Goal: Task Accomplishment & Management: Use online tool/utility

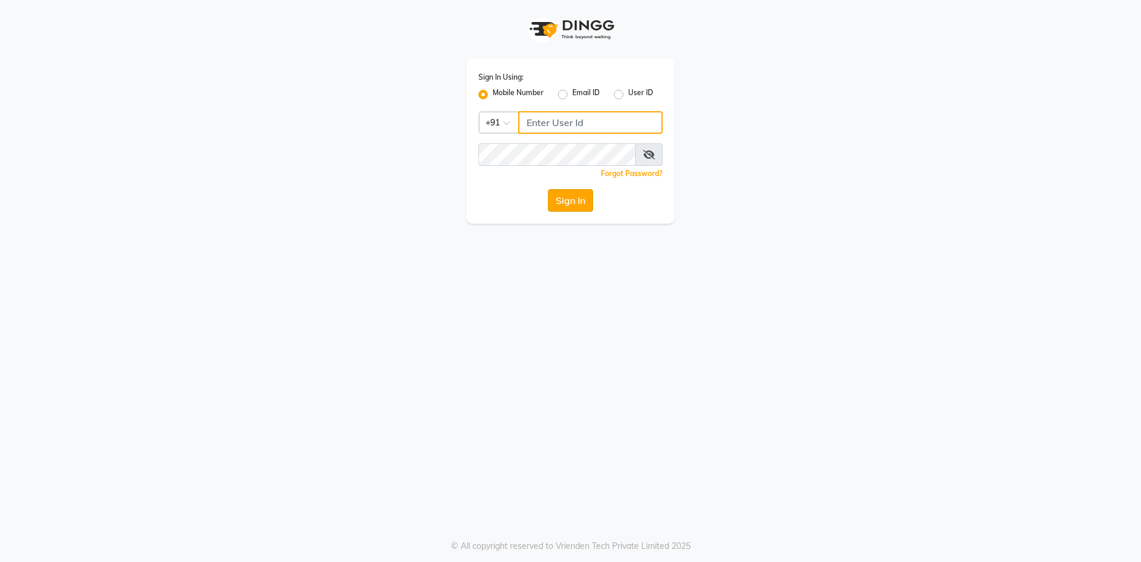
type input "9422348584"
click at [552, 194] on button "Sign In" at bounding box center [570, 200] width 45 height 23
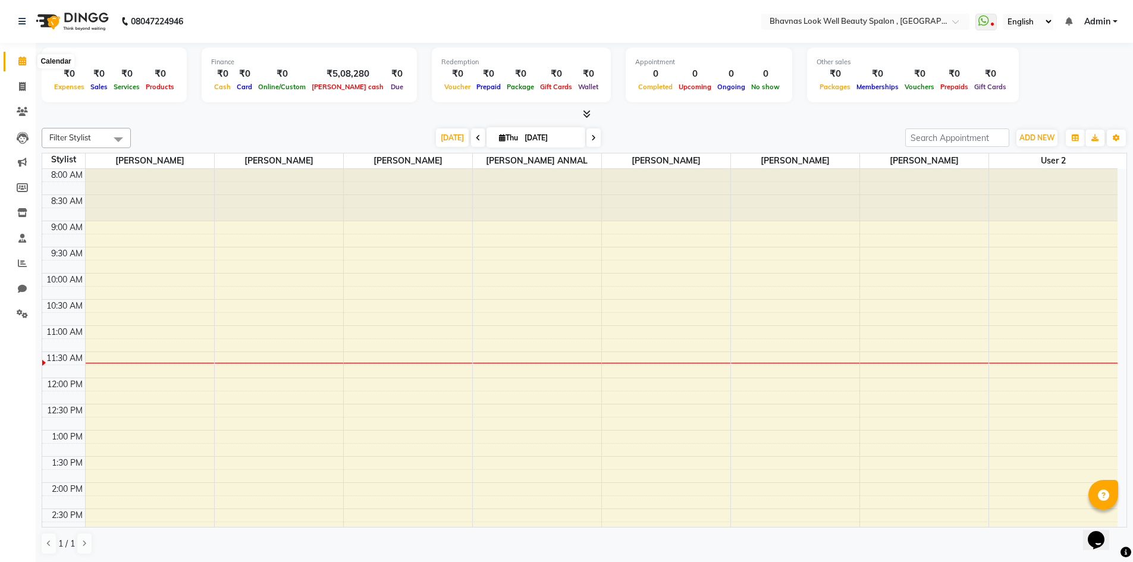
click at [19, 62] on icon at bounding box center [22, 60] width 8 height 9
click at [23, 89] on icon at bounding box center [22, 86] width 7 height 9
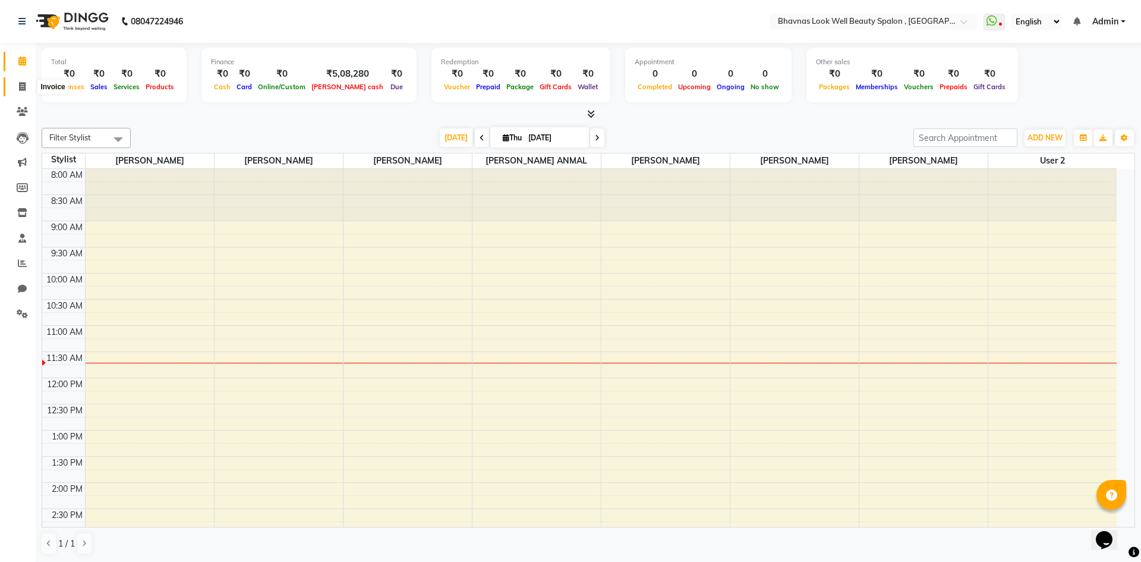
select select "6251"
select select "service"
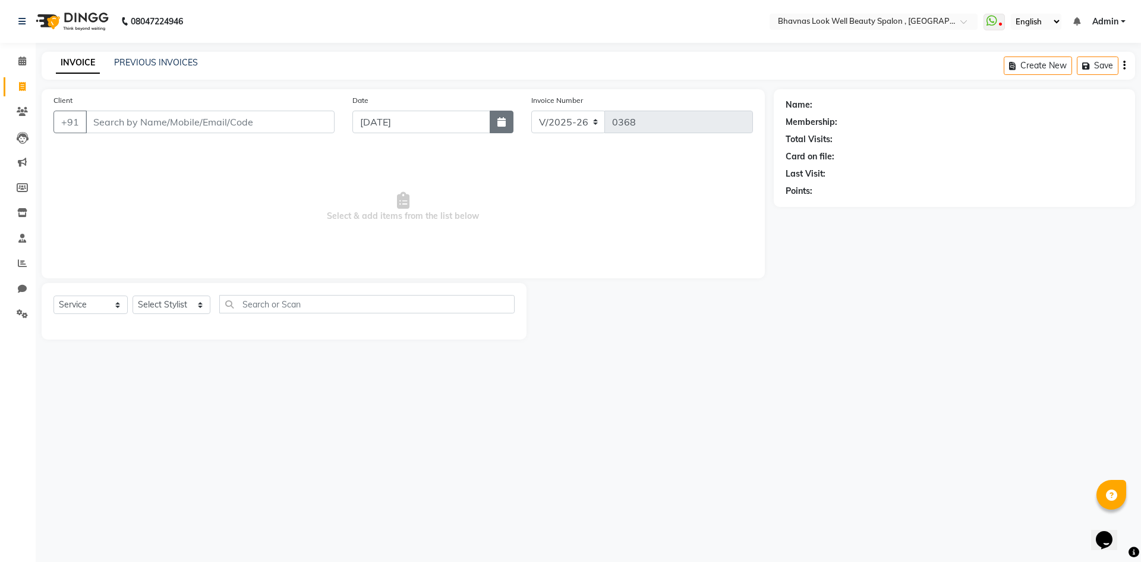
click at [507, 117] on button "button" at bounding box center [502, 122] width 24 height 23
select select "9"
select select "2025"
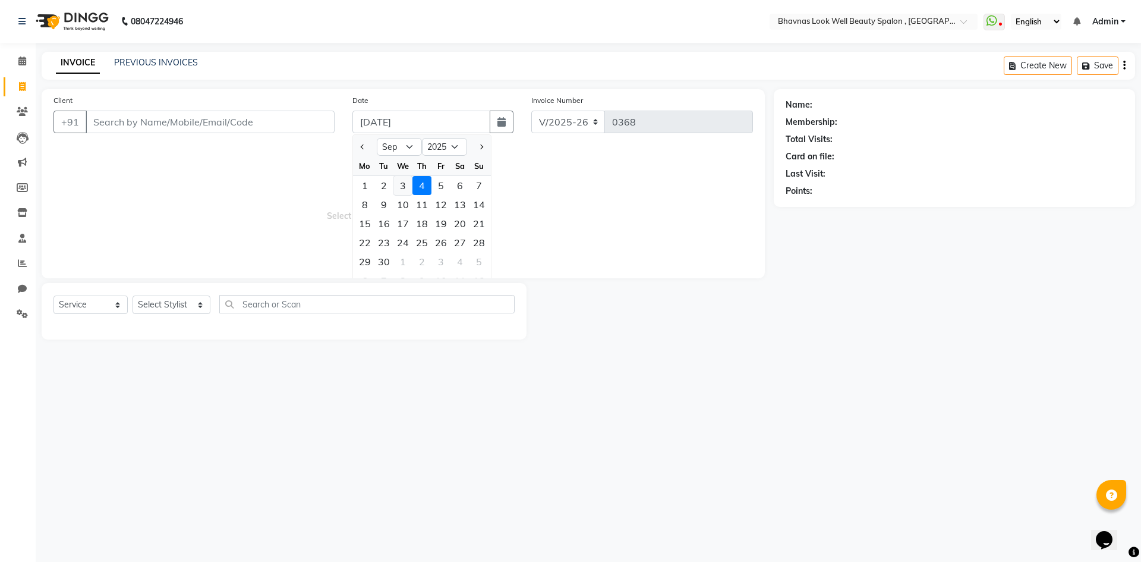
click at [400, 183] on div "3" at bounding box center [403, 185] width 19 height 19
type input "[DATE]"
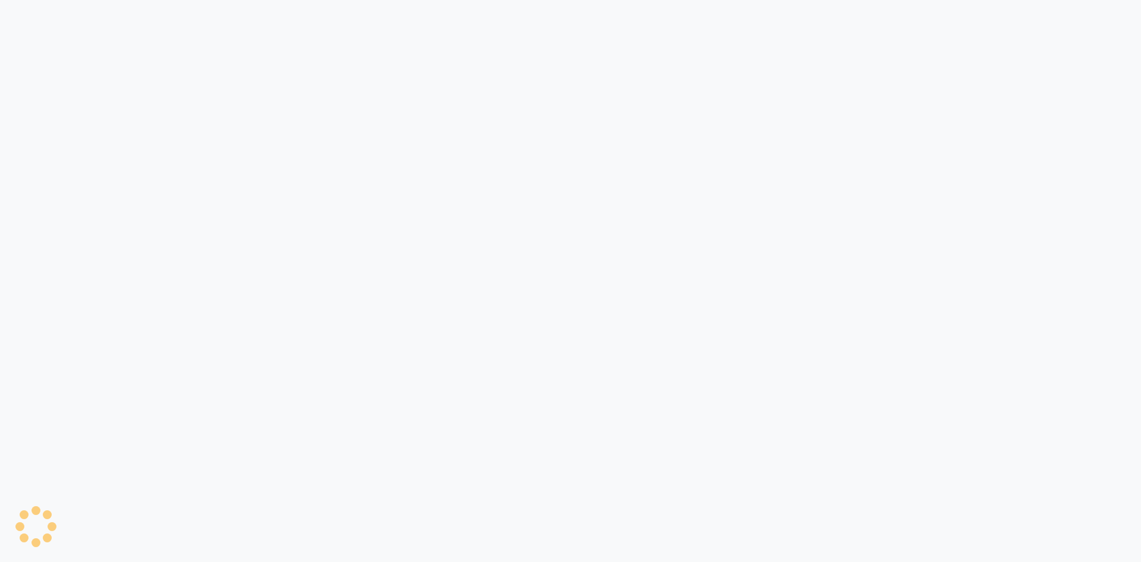
select select "service"
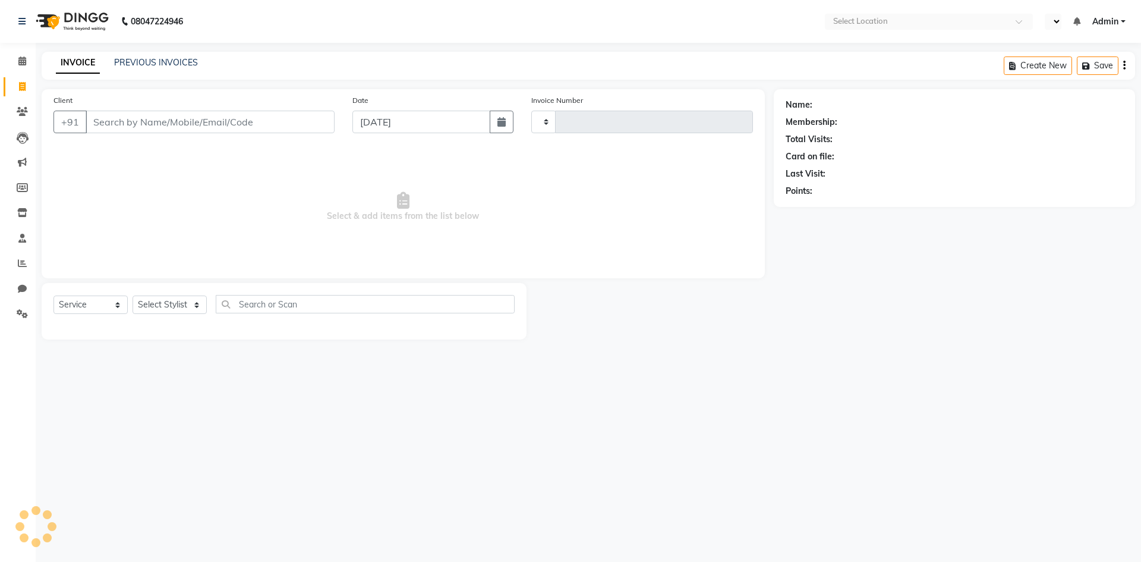
type input "0368"
select select "en"
select select "6251"
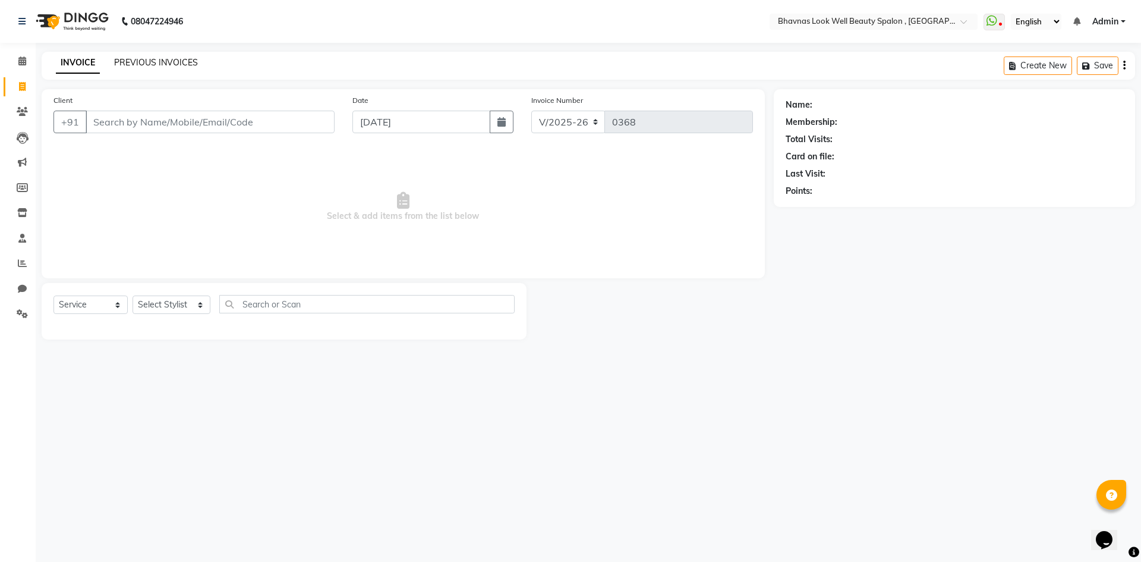
click at [152, 61] on link "PREVIOUS INVOICES" at bounding box center [156, 62] width 84 height 11
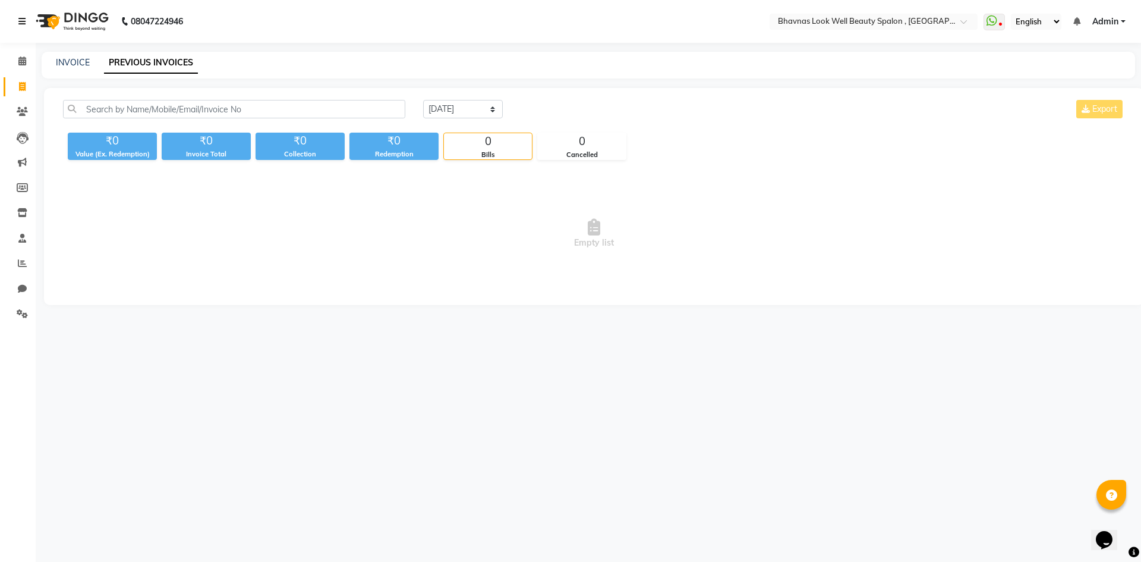
click at [23, 15] on link at bounding box center [24, 21] width 12 height 33
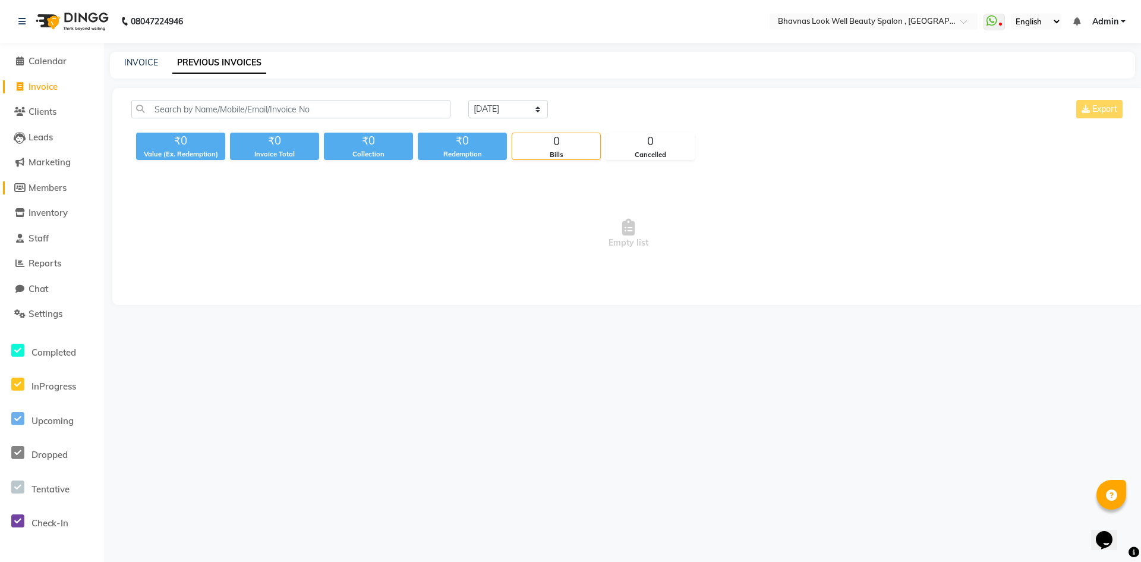
click at [40, 190] on span "Members" at bounding box center [48, 187] width 38 height 11
select select
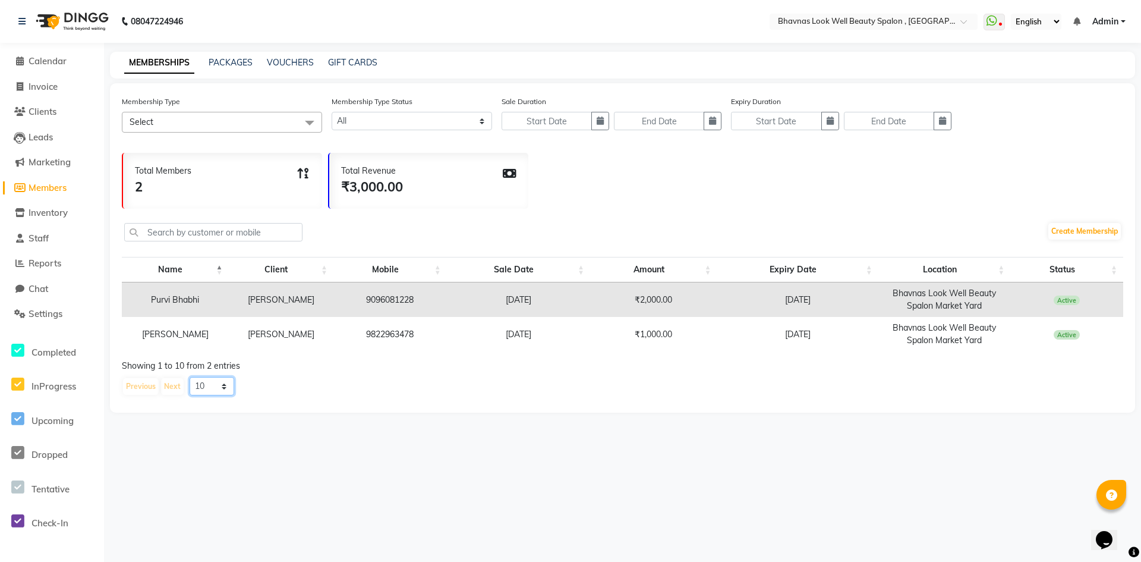
click at [222, 384] on select "10 20 50 100" at bounding box center [212, 386] width 45 height 18
select select "100"
click at [190, 377] on select "10 20 50 100" at bounding box center [212, 386] width 45 height 18
click at [345, 419] on main "MEMBERSHIPS PACKAGES VOUCHERS GIFT CARDS Membership Type Select Select All 1yea…" at bounding box center [622, 241] width 1037 height 379
click at [52, 117] on span "Clients" at bounding box center [43, 111] width 28 height 11
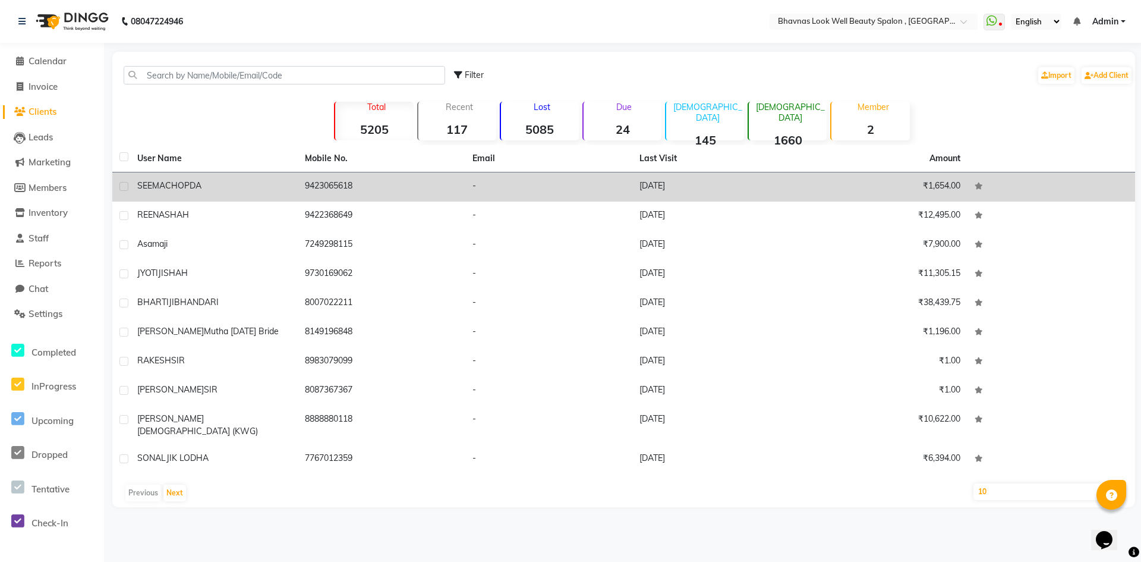
click at [369, 193] on td "9423065618" at bounding box center [382, 186] width 168 height 29
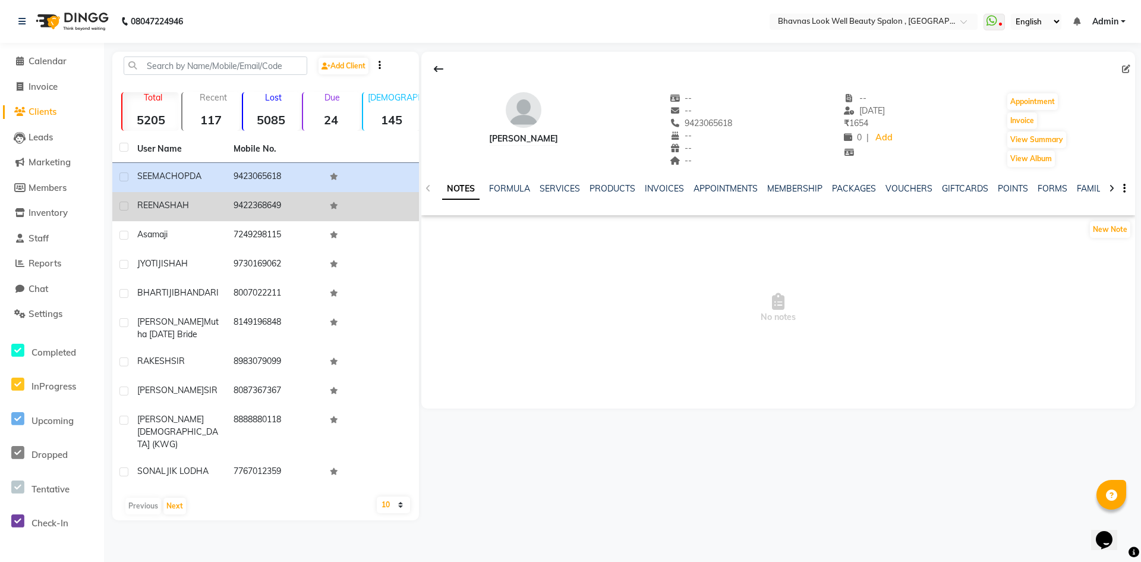
click at [238, 210] on td "9422368649" at bounding box center [275, 206] width 96 height 29
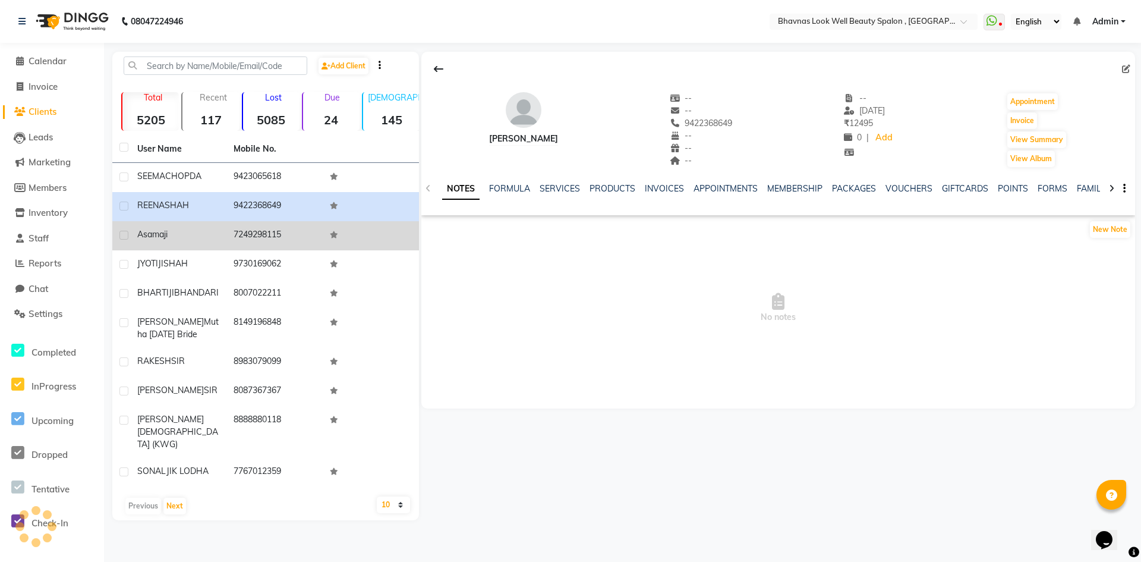
click at [279, 239] on td "7249298115" at bounding box center [275, 235] width 96 height 29
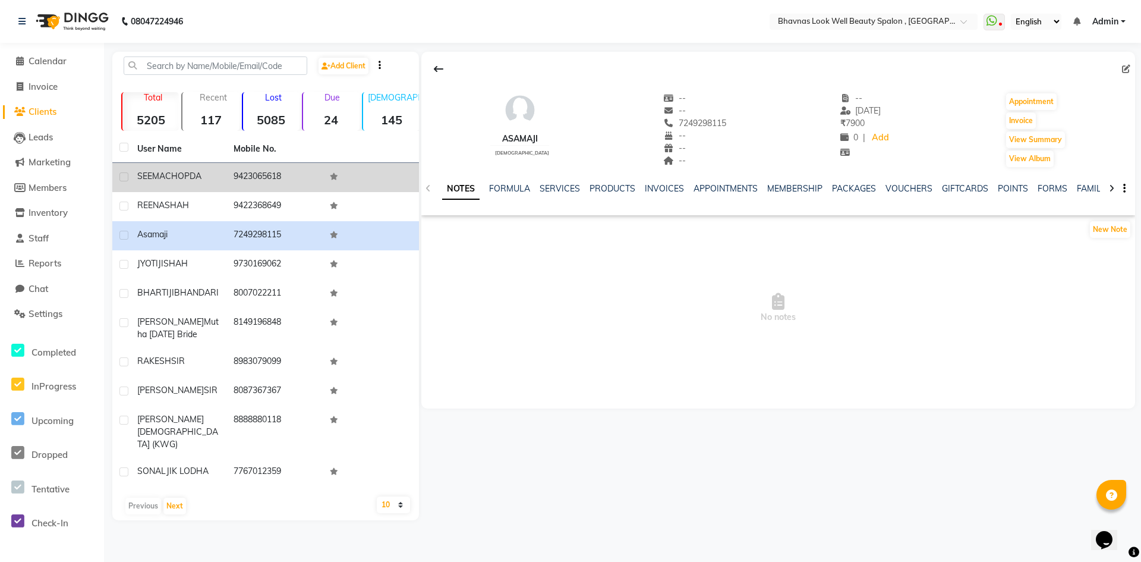
click at [240, 188] on td "9423065618" at bounding box center [275, 177] width 96 height 29
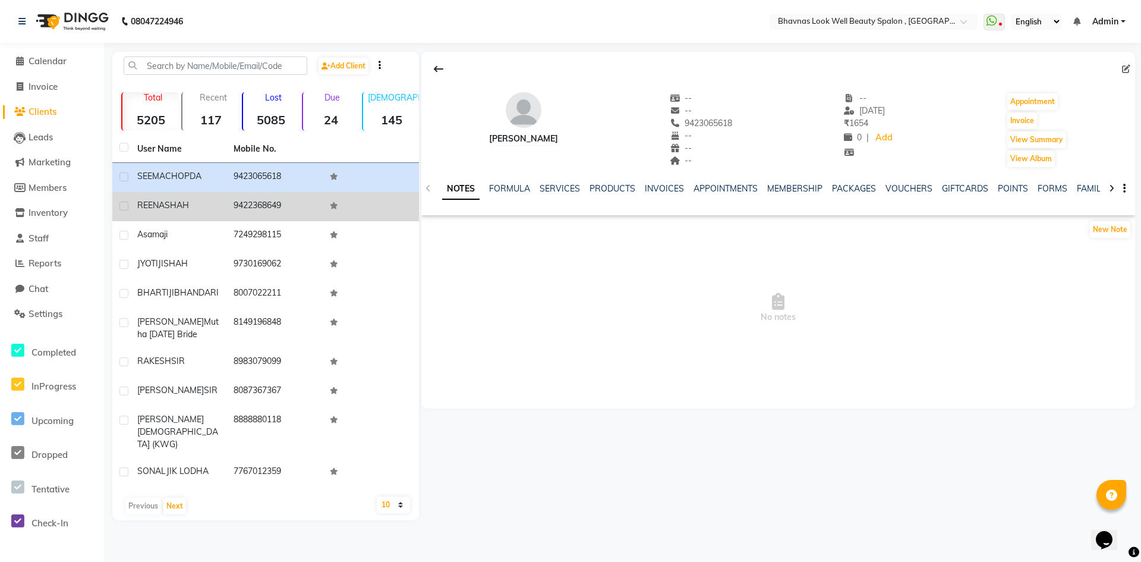
click at [241, 204] on td "9422368649" at bounding box center [275, 206] width 96 height 29
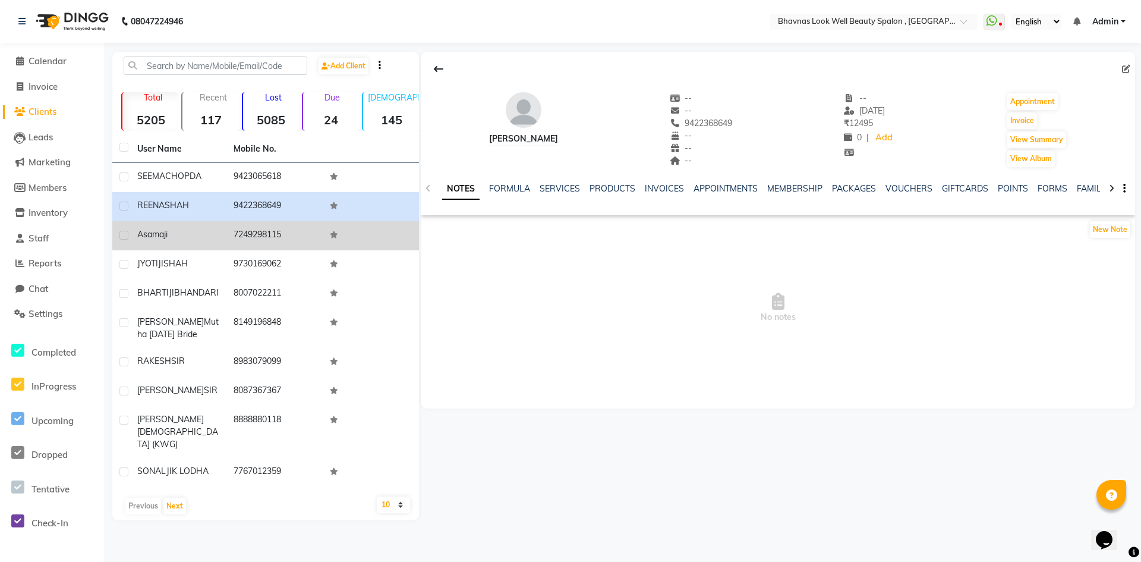
click at [249, 234] on td "7249298115" at bounding box center [275, 235] width 96 height 29
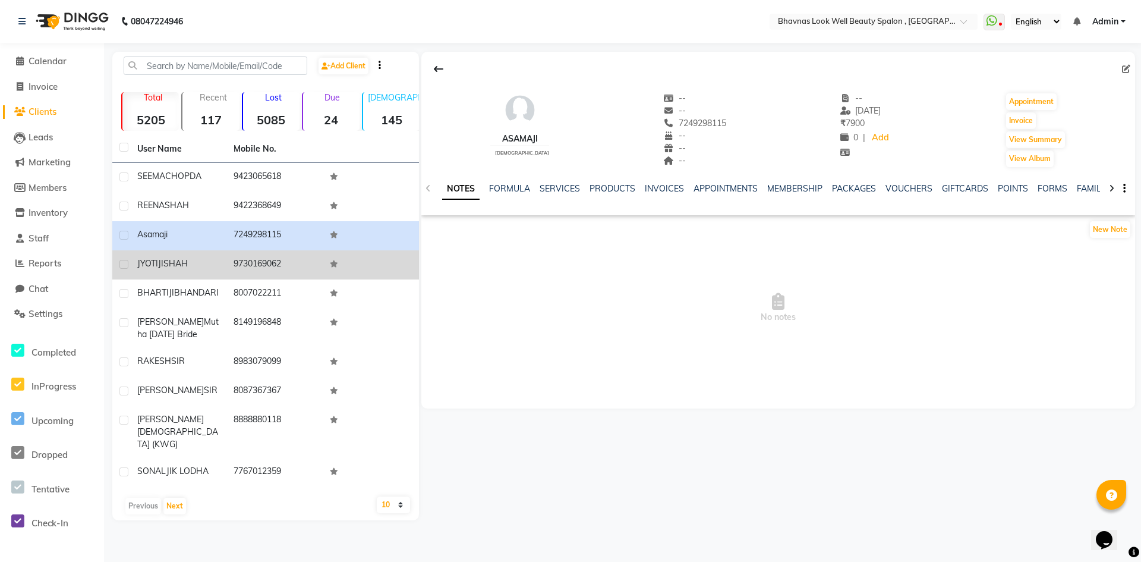
click at [249, 268] on td "9730169062" at bounding box center [275, 264] width 96 height 29
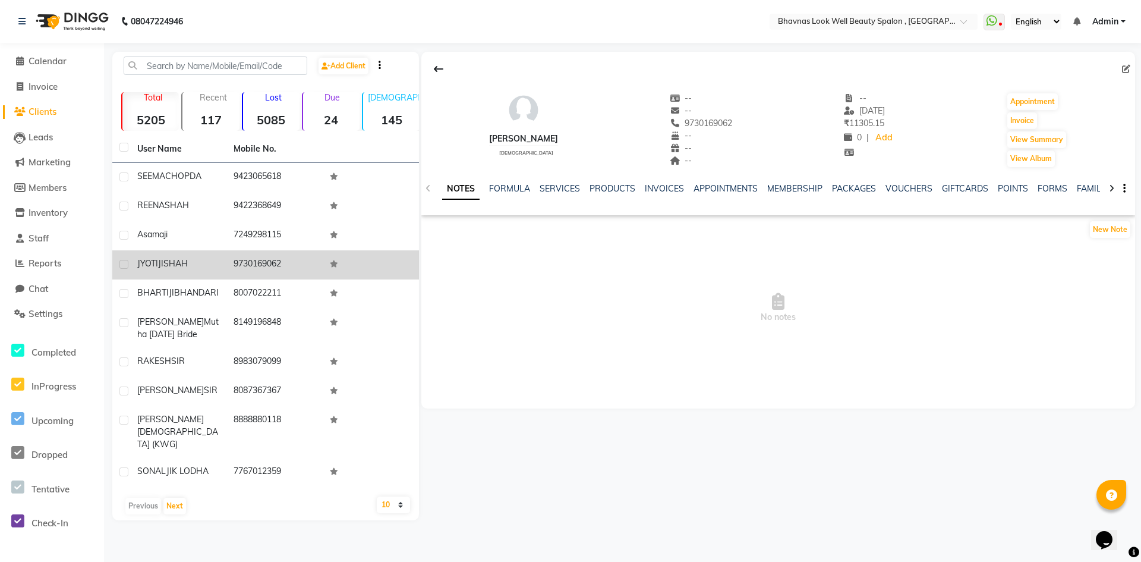
click at [250, 278] on td "9730169062" at bounding box center [275, 264] width 96 height 29
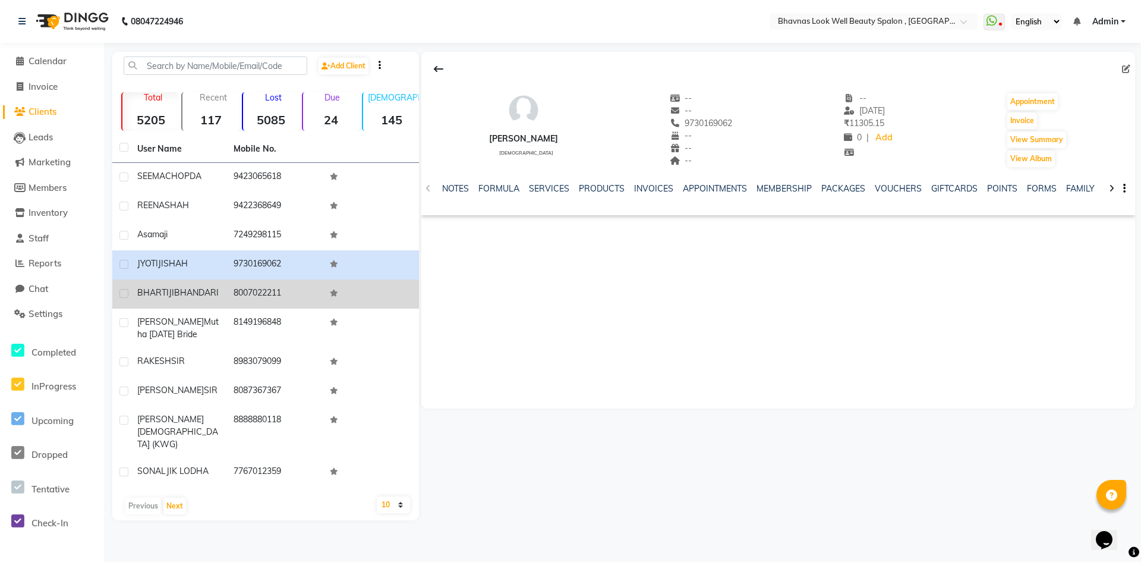
click at [251, 282] on td "8007022211" at bounding box center [275, 293] width 96 height 29
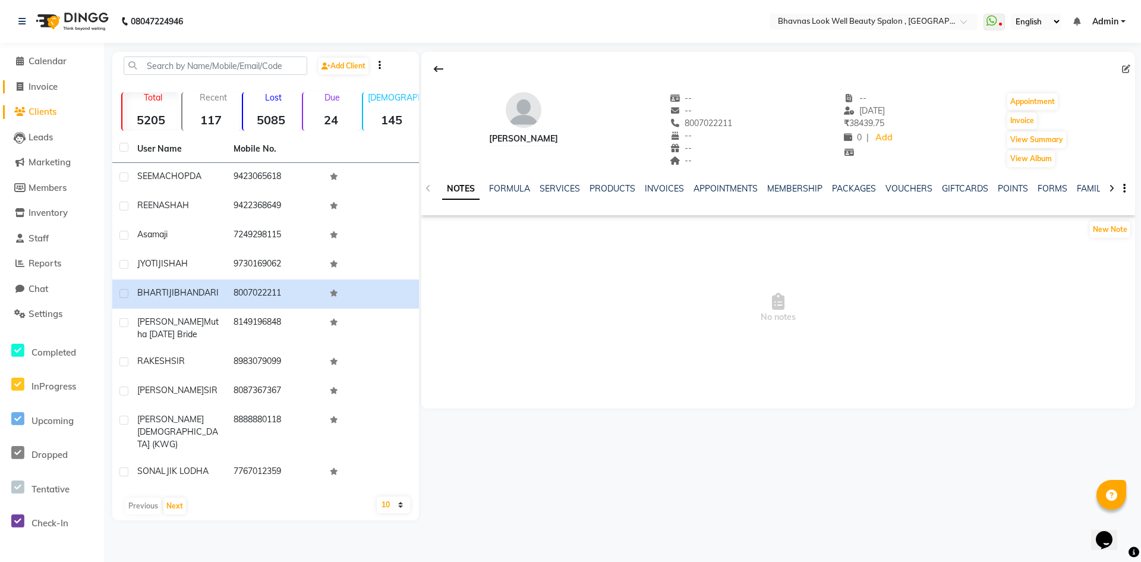
click at [46, 91] on span "Invoice" at bounding box center [43, 86] width 29 height 11
select select "6251"
select select "service"
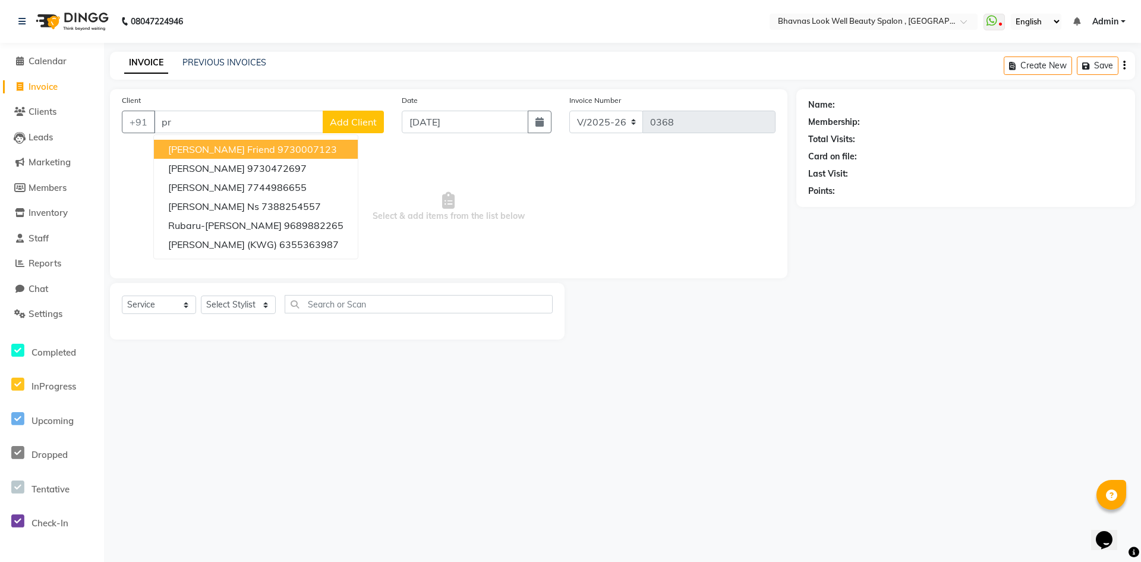
type input "p"
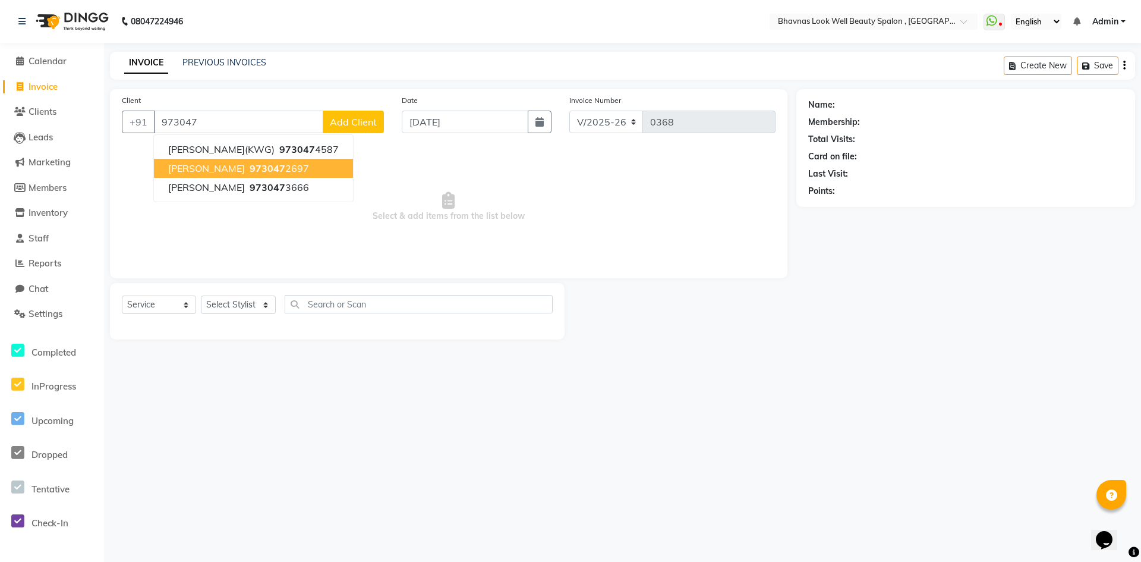
click at [276, 170] on ngb-highlight "973047 2697" at bounding box center [278, 168] width 62 height 12
type input "9730472697"
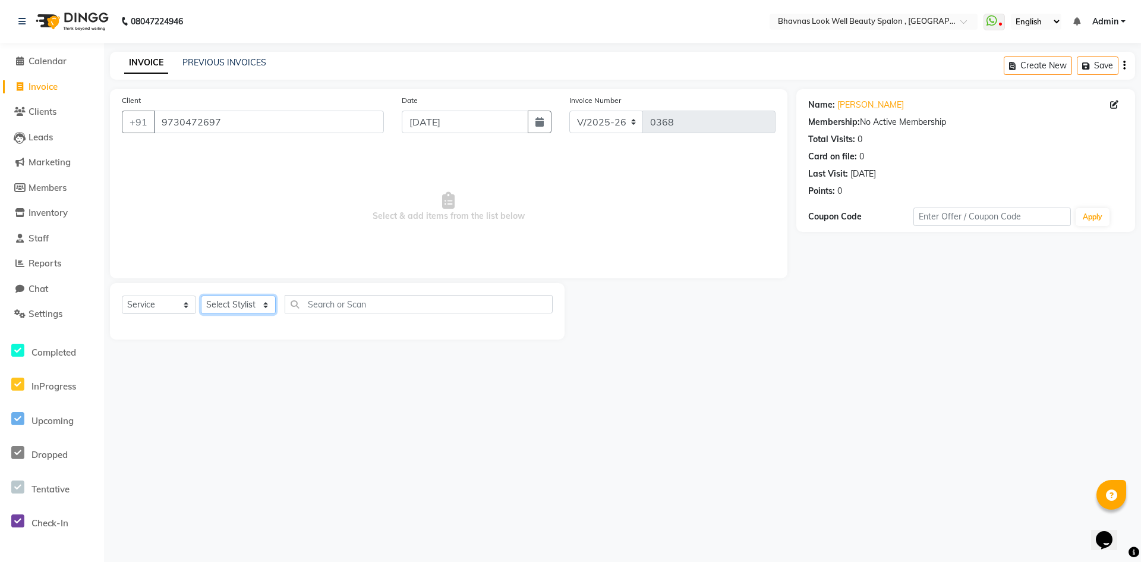
click at [246, 306] on select "Select Stylist [PERSON_NAME] [PERSON_NAME] Kimaya Manager [PERSON_NAME] [PERSON…" at bounding box center [238, 304] width 75 height 18
select select "46640"
click at [201, 295] on select "Select Stylist [PERSON_NAME] [PERSON_NAME] Kimaya Manager [PERSON_NAME] [PERSON…" at bounding box center [238, 304] width 75 height 18
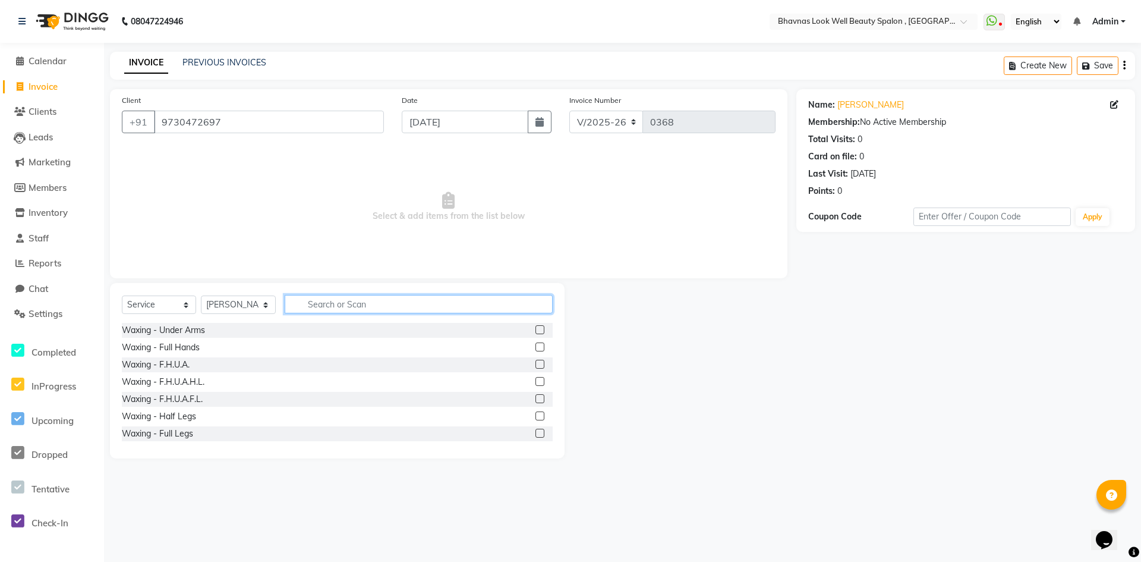
click at [363, 310] on input "text" at bounding box center [419, 304] width 268 height 18
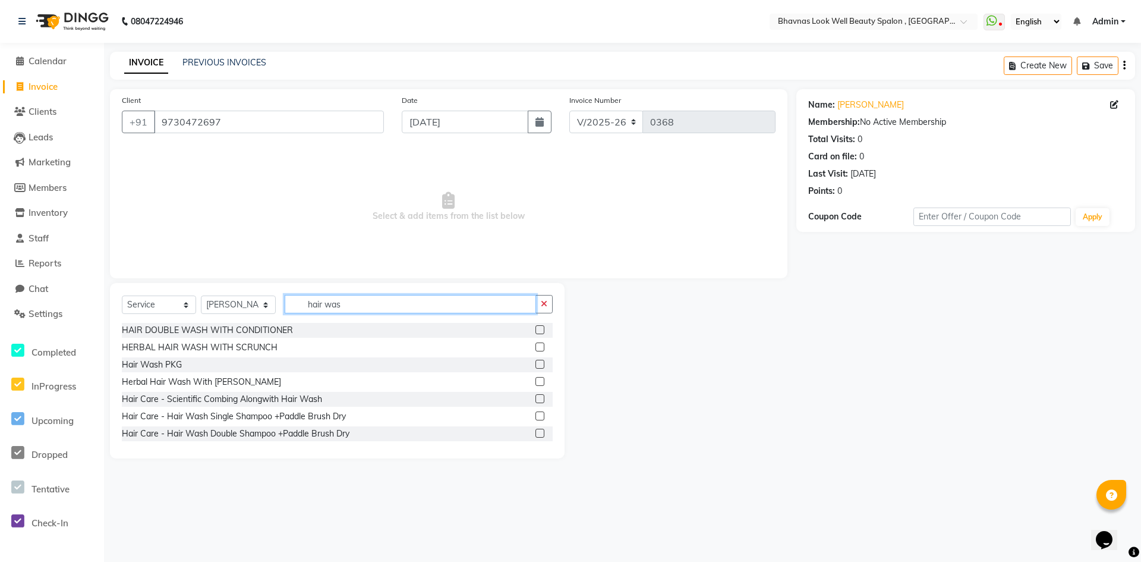
type input "hair was"
click at [536, 347] on label at bounding box center [540, 346] width 9 height 9
click at [536, 347] on input "checkbox" at bounding box center [540, 348] width 8 height 8
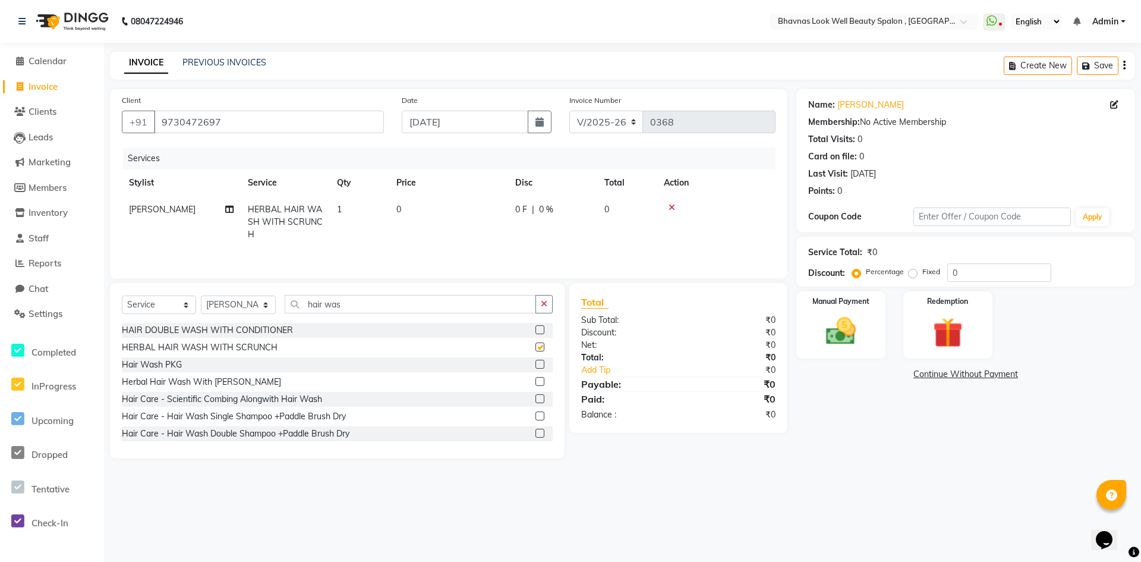
checkbox input "false"
click at [536, 364] on label at bounding box center [540, 364] width 9 height 9
click at [536, 364] on input "checkbox" at bounding box center [540, 365] width 8 height 8
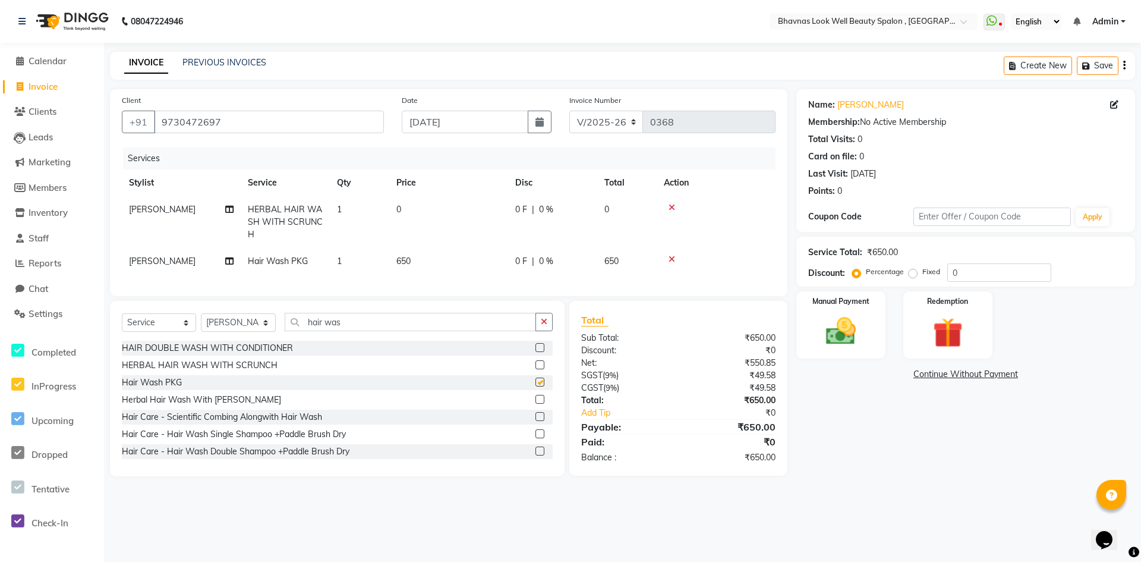
checkbox input "false"
click at [536, 438] on label at bounding box center [540, 433] width 9 height 9
click at [536, 438] on input "checkbox" at bounding box center [540, 434] width 8 height 8
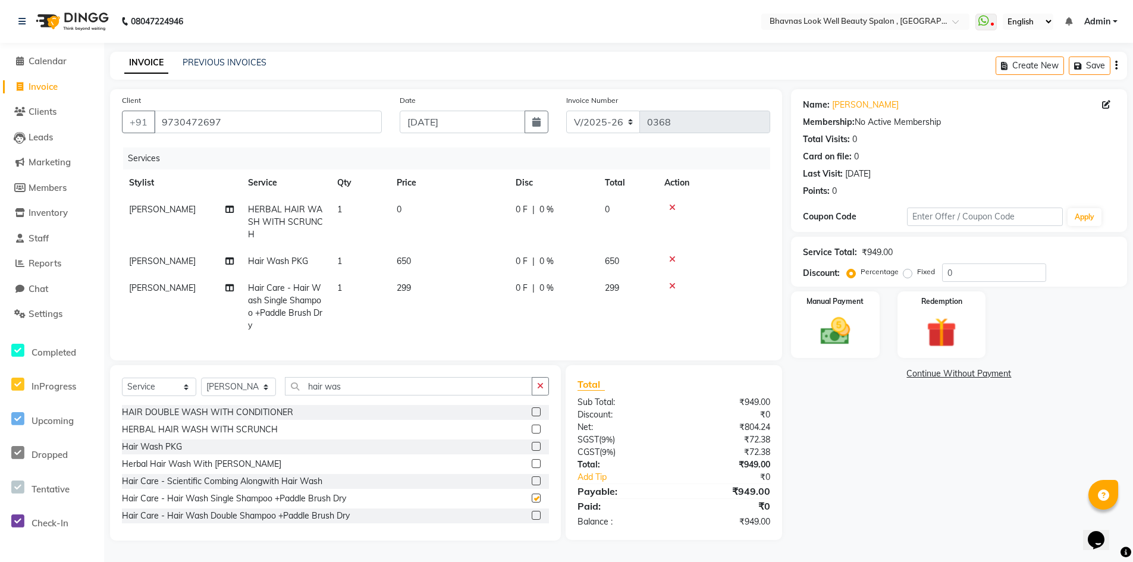
checkbox input "false"
click at [531, 416] on label at bounding box center [535, 411] width 9 height 9
click at [531, 416] on input "checkbox" at bounding box center [535, 412] width 8 height 8
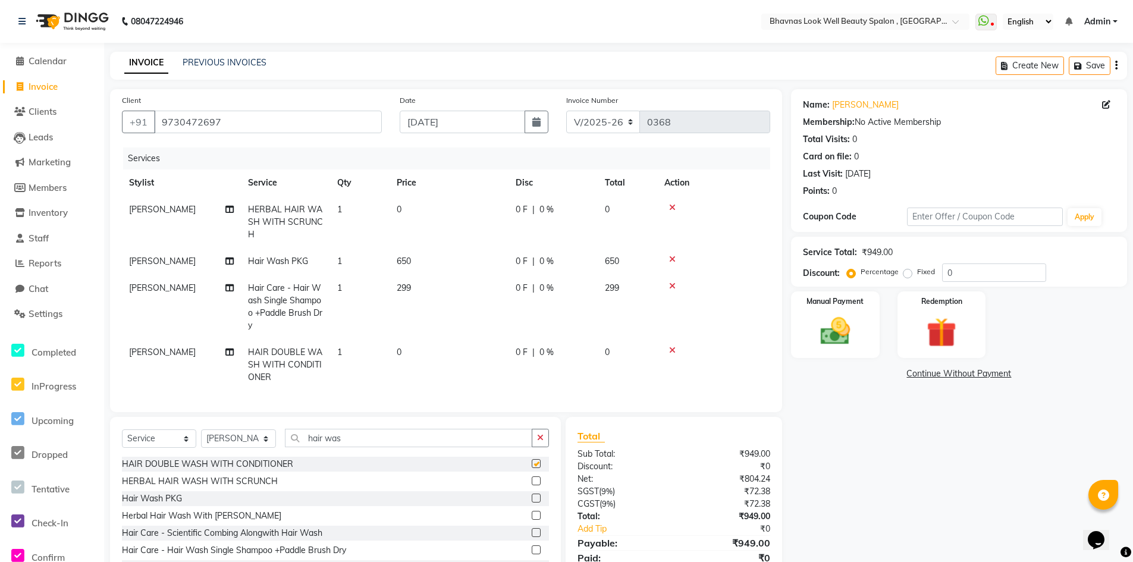
checkbox input "false"
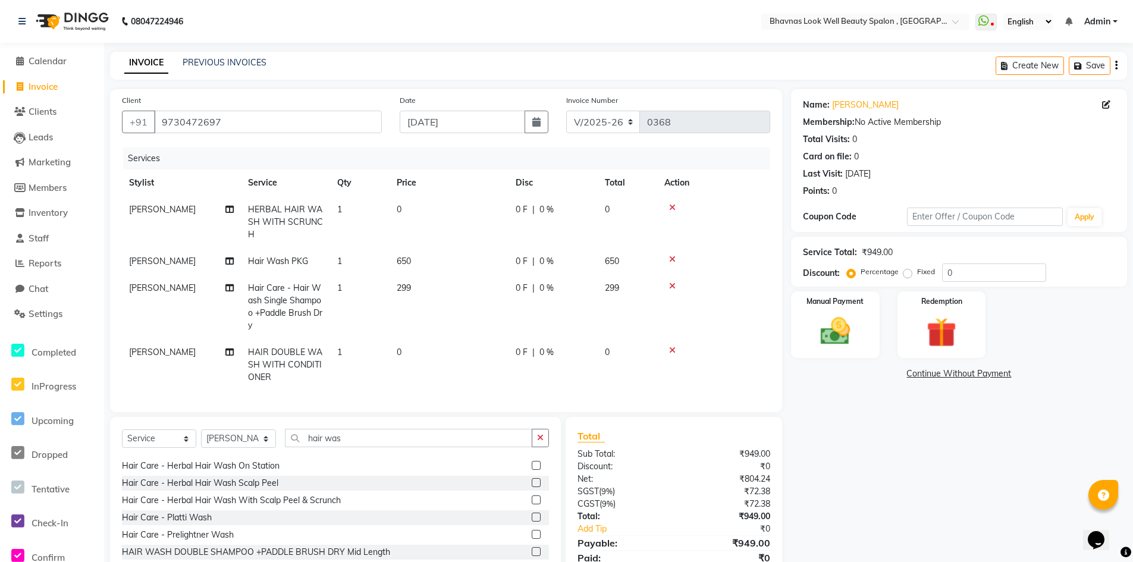
scroll to position [140, 0]
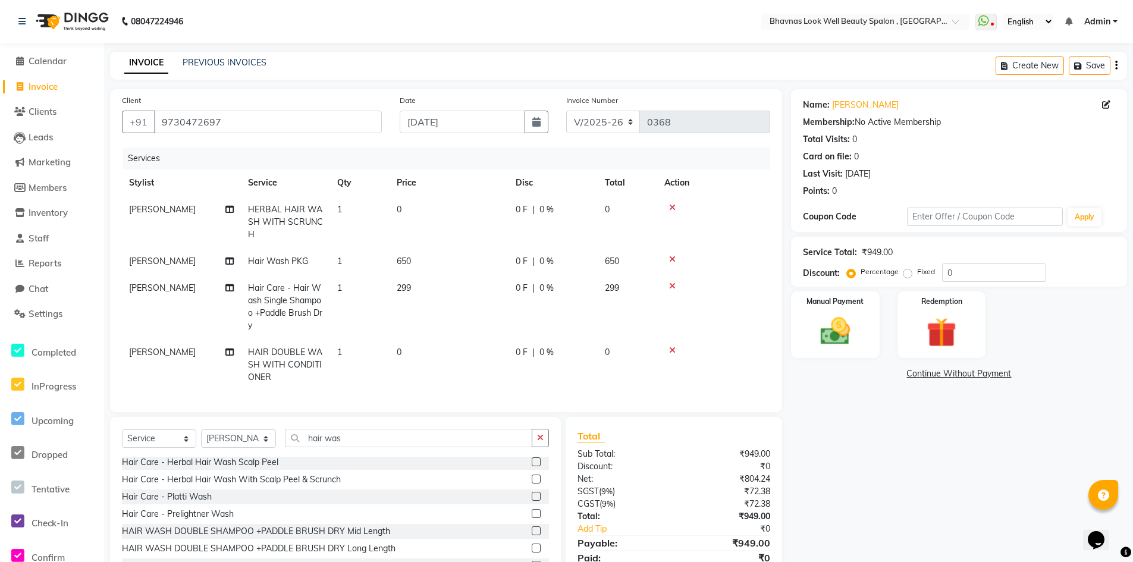
click at [531, 535] on label at bounding box center [535, 530] width 9 height 9
click at [531, 535] on input "checkbox" at bounding box center [535, 531] width 8 height 8
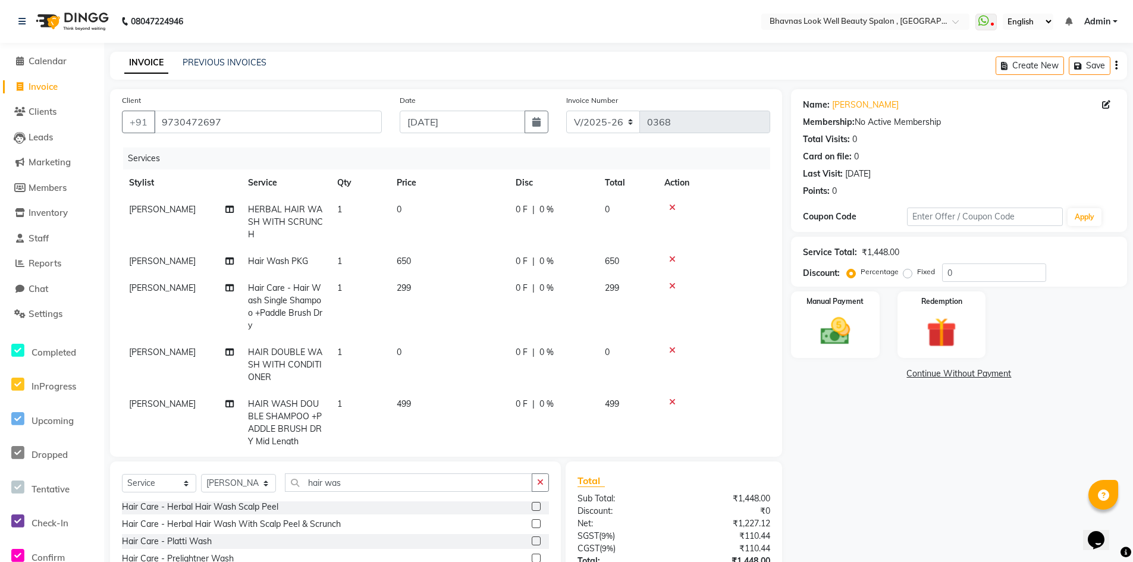
checkbox input "false"
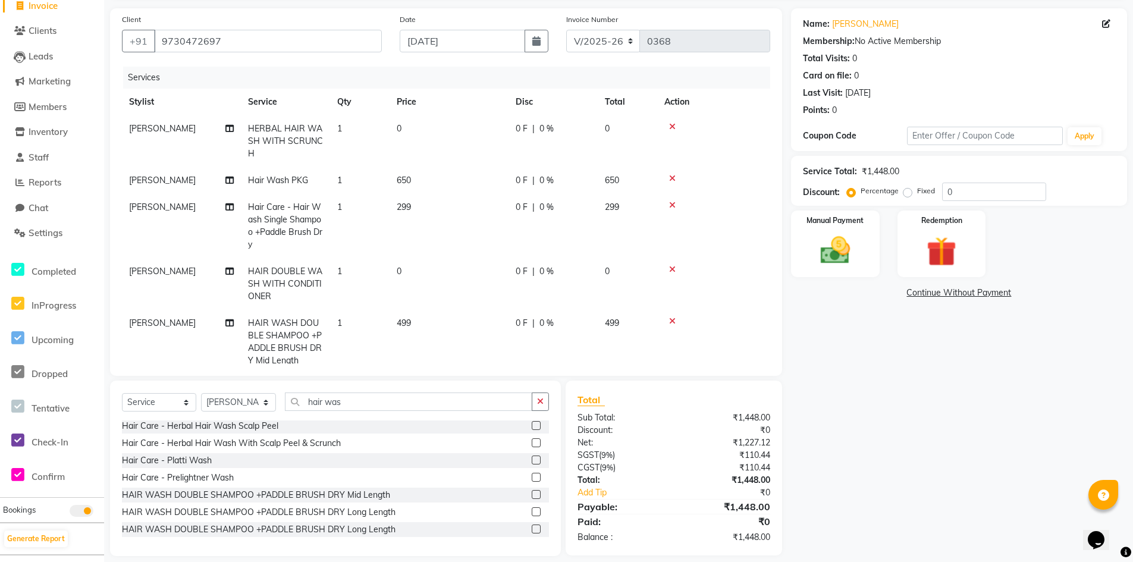
scroll to position [93, 0]
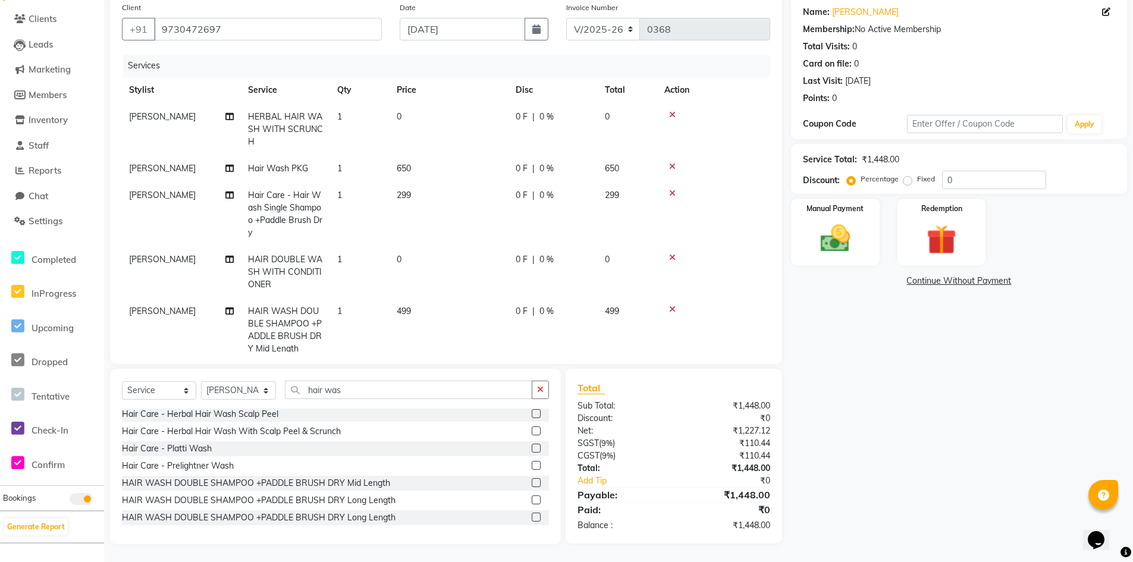
click at [531, 514] on label at bounding box center [535, 516] width 9 height 9
click at [531, 514] on input "checkbox" at bounding box center [535, 518] width 8 height 8
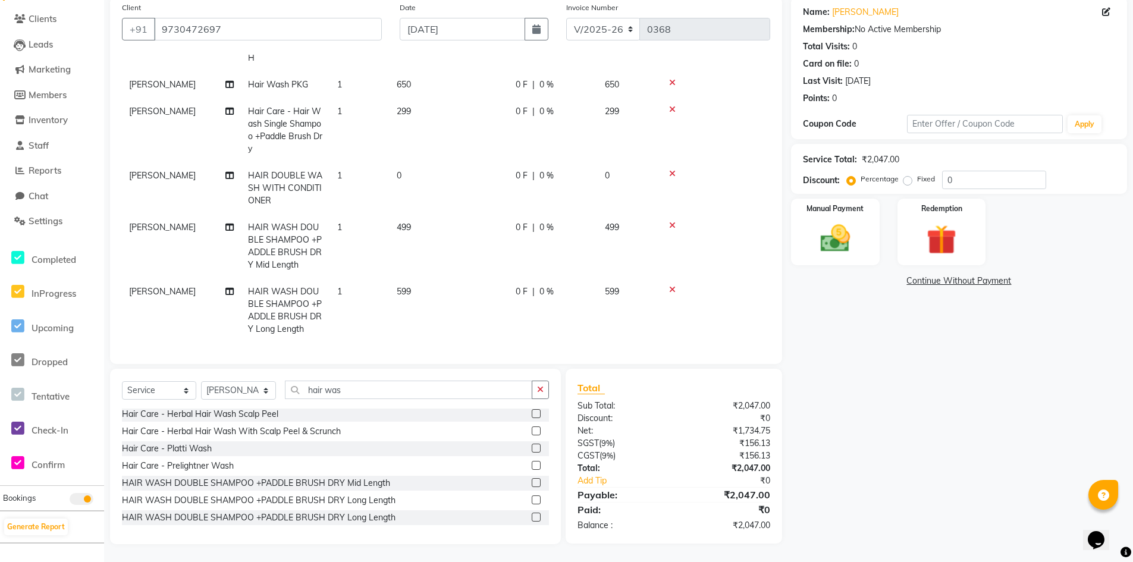
scroll to position [105, 0]
click at [531, 514] on label at bounding box center [535, 516] width 9 height 9
click at [531, 514] on input "checkbox" at bounding box center [535, 518] width 8 height 8
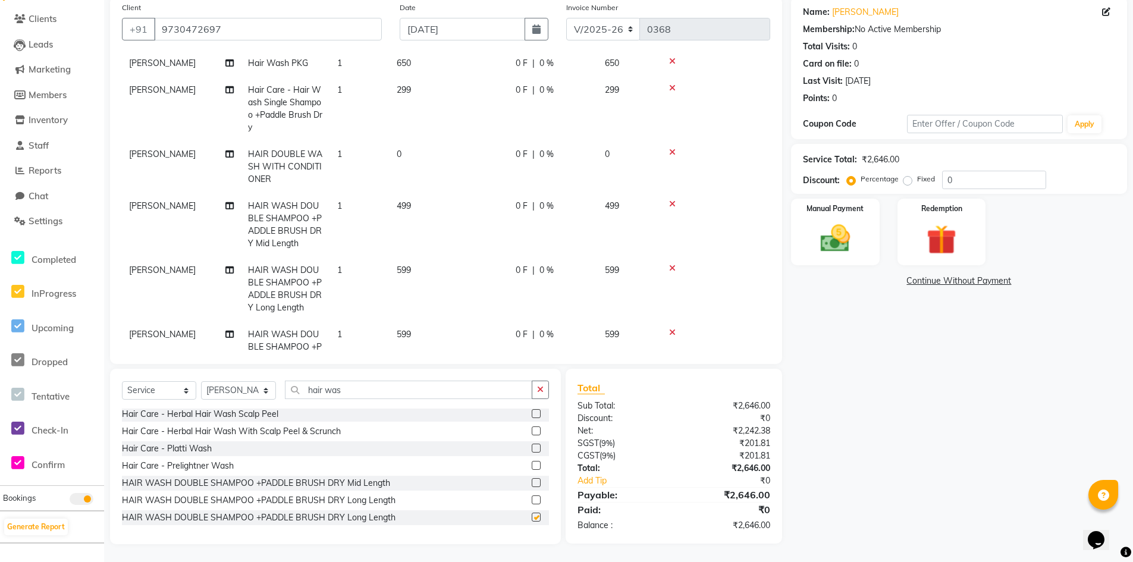
checkbox input "false"
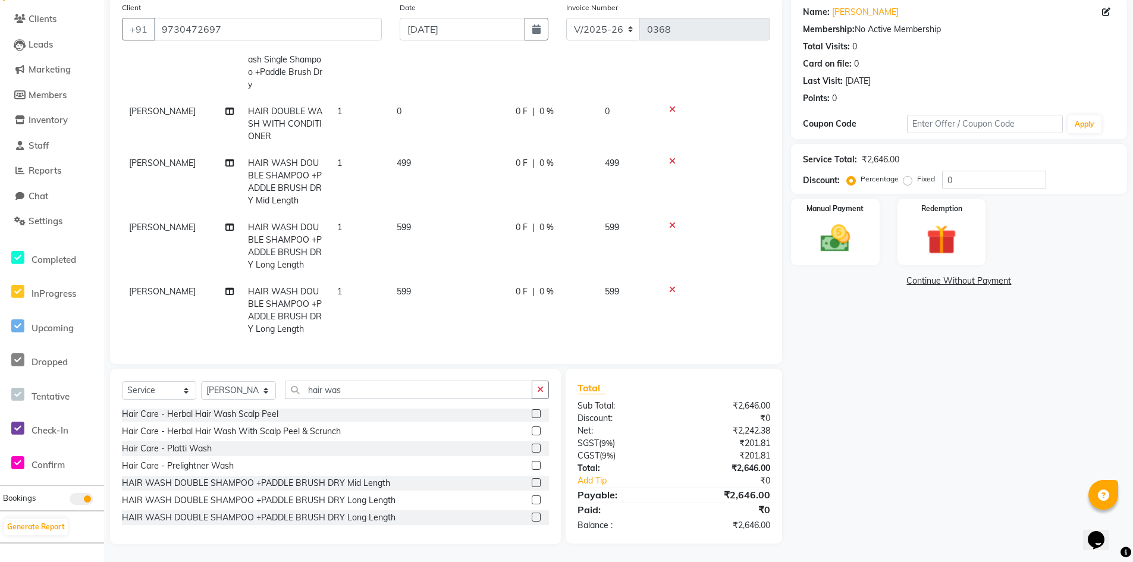
scroll to position [169, 0]
click at [674, 285] on icon at bounding box center [672, 289] width 7 height 8
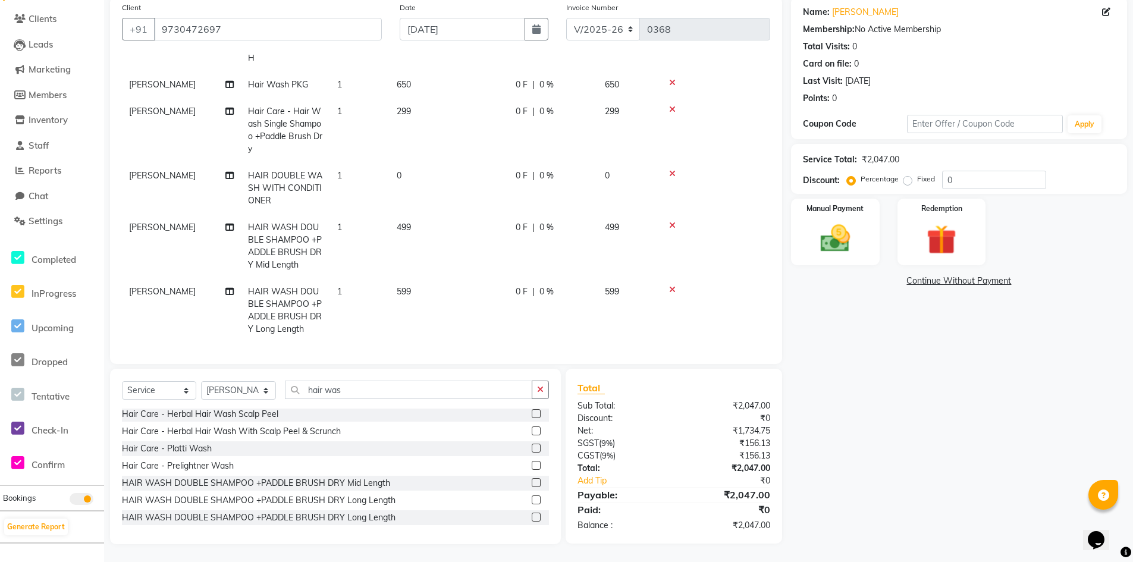
click at [675, 285] on div at bounding box center [713, 289] width 99 height 8
click at [672, 285] on icon at bounding box center [672, 289] width 7 height 8
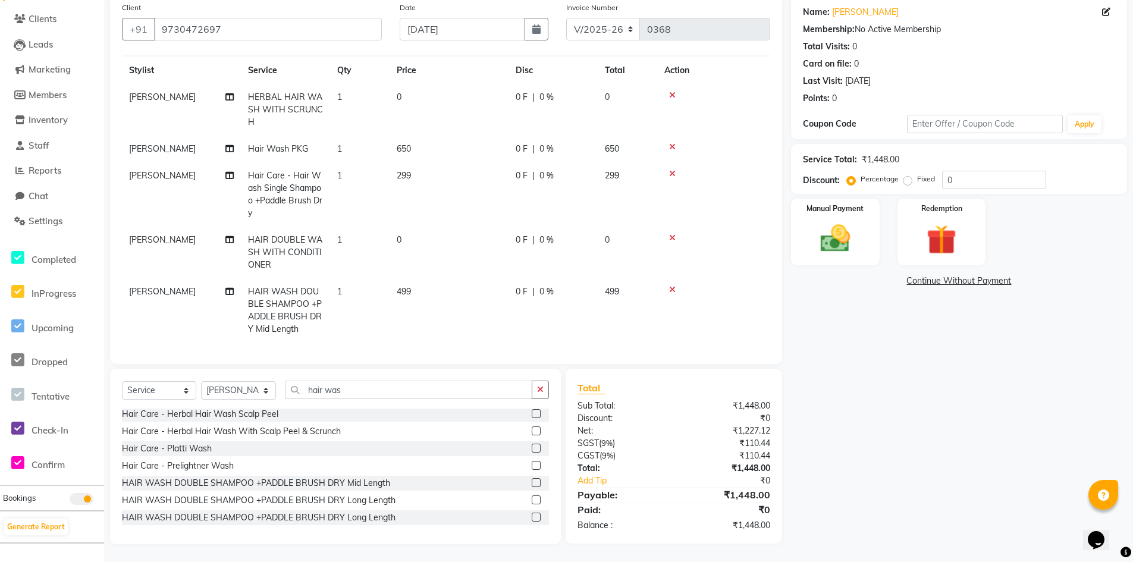
click at [672, 285] on icon at bounding box center [672, 289] width 7 height 8
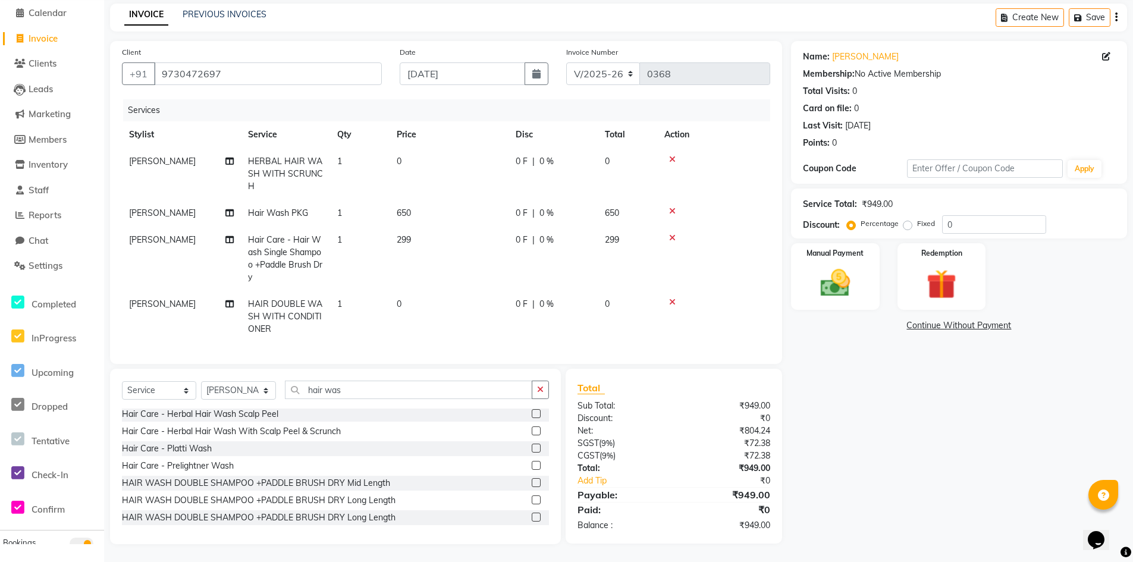
scroll to position [0, 0]
click at [671, 301] on icon at bounding box center [672, 302] width 7 height 8
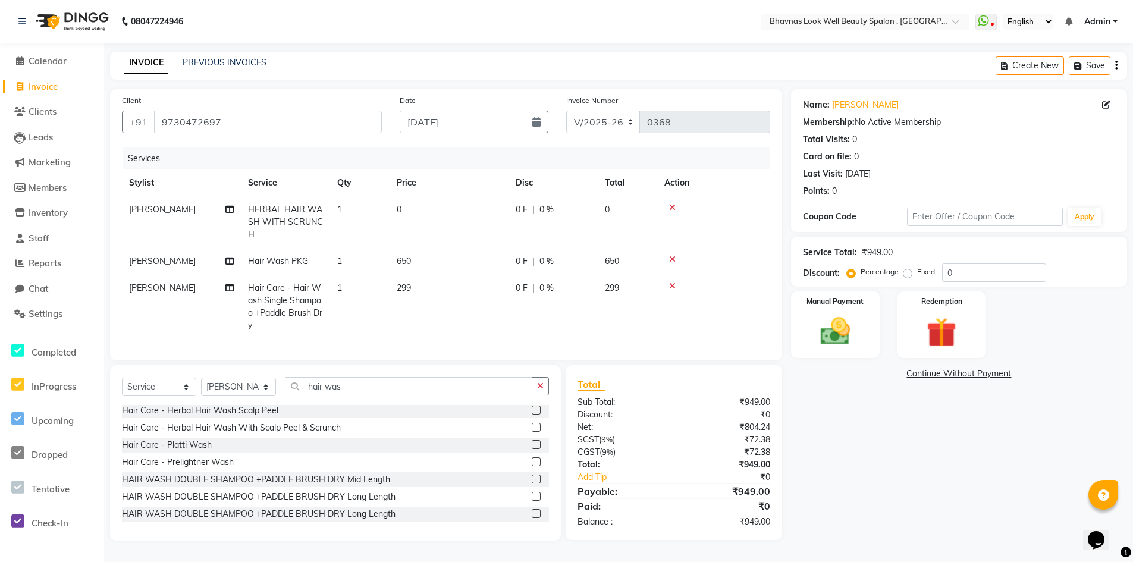
scroll to position [18, 0]
click at [671, 255] on icon at bounding box center [672, 259] width 7 height 8
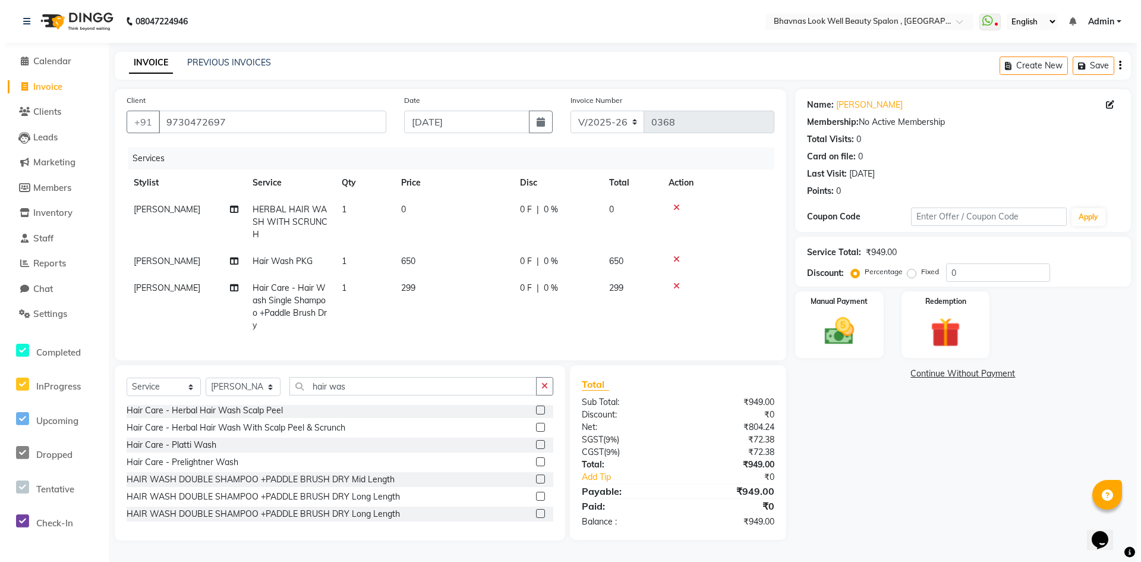
scroll to position [0, 0]
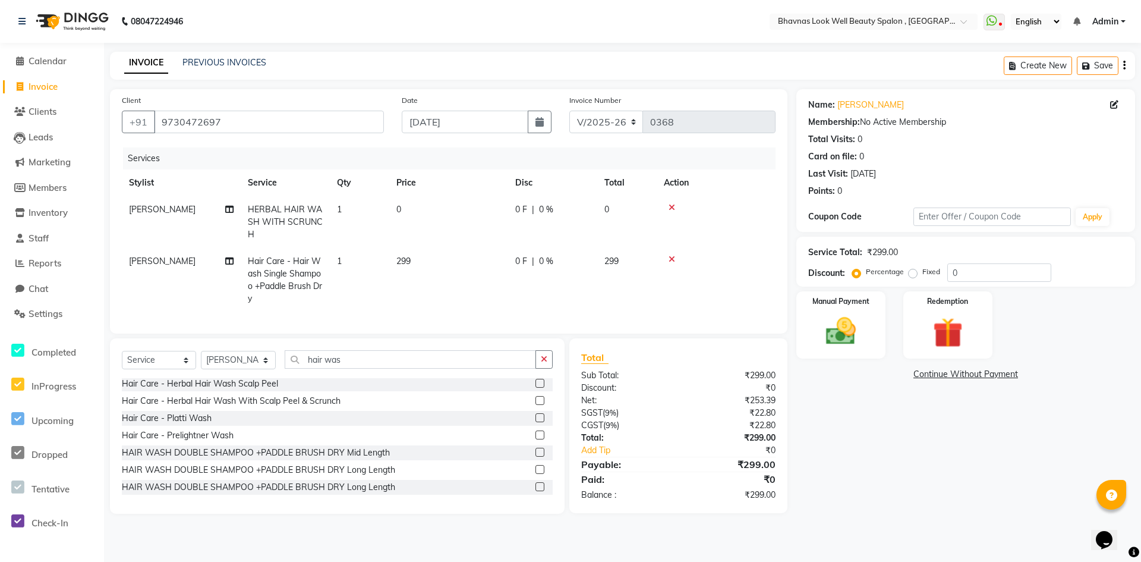
click at [672, 212] on td at bounding box center [716, 222] width 119 height 52
click at [673, 207] on icon at bounding box center [672, 207] width 7 height 8
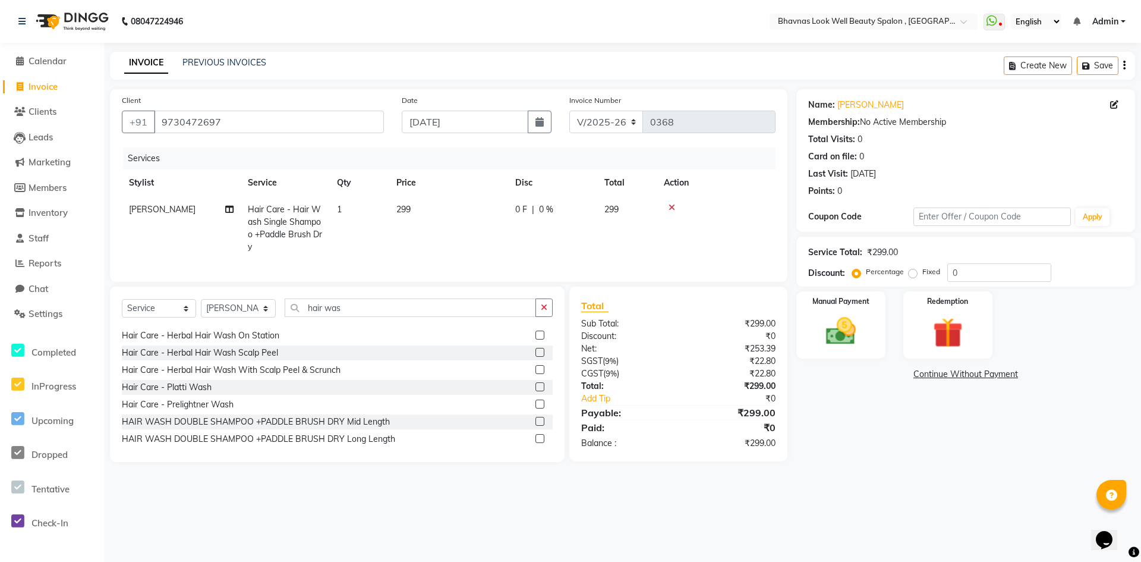
scroll to position [140, 0]
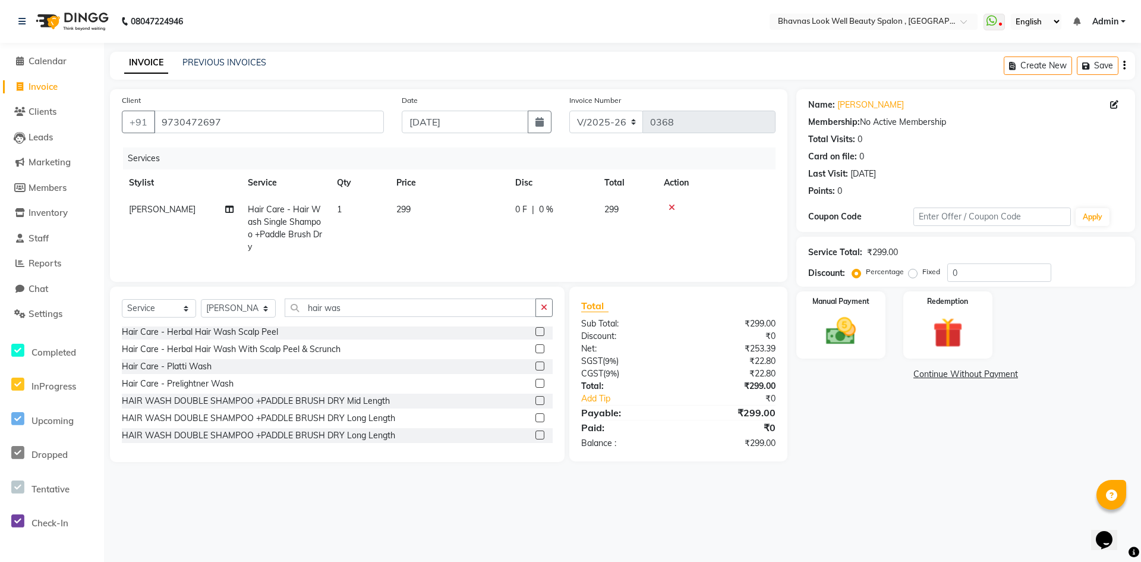
click at [536, 405] on label at bounding box center [540, 400] width 9 height 9
click at [536, 405] on input "checkbox" at bounding box center [540, 401] width 8 height 8
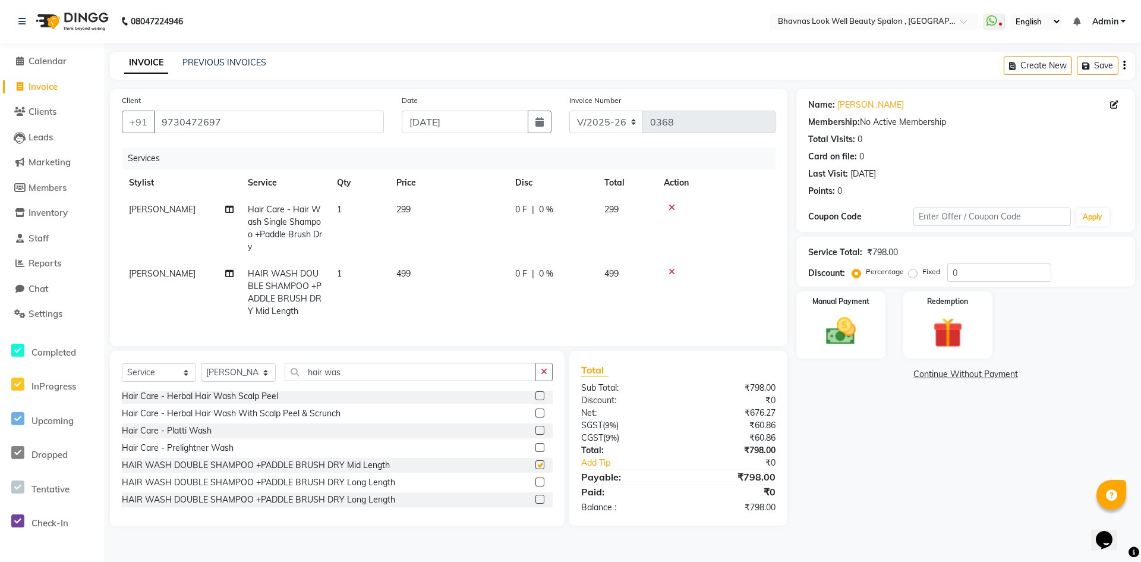
checkbox input "false"
click at [672, 274] on icon at bounding box center [672, 272] width 7 height 8
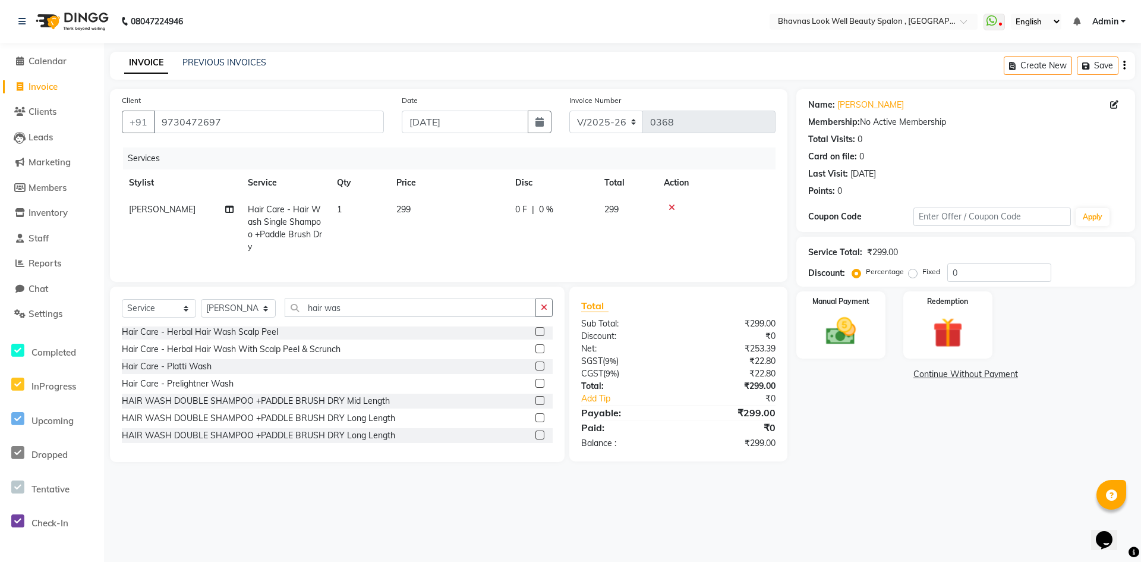
click at [622, 213] on td "299" at bounding box center [626, 228] width 59 height 64
select select "46640"
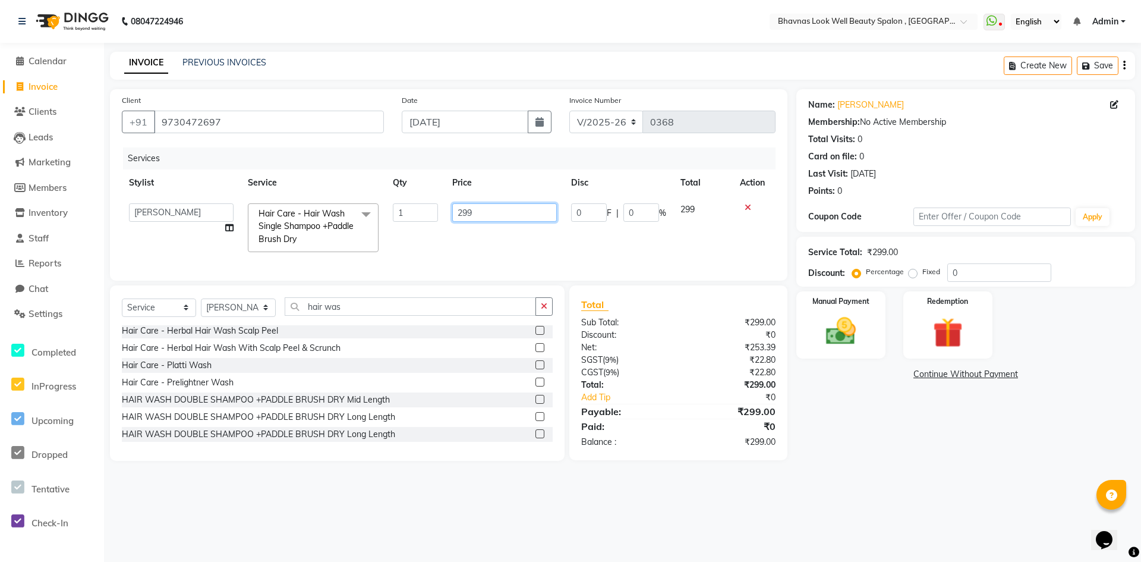
drag, startPoint x: 501, startPoint y: 214, endPoint x: 449, endPoint y: 222, distance: 52.9
click at [449, 222] on td "299" at bounding box center [504, 227] width 119 height 63
type input "399"
click at [441, 238] on tr "[PERSON_NAME] ANMAL [PERSON_NAME] Kimaya Manager [PERSON_NAME] [PERSON_NAME] RO…" at bounding box center [449, 227] width 654 height 63
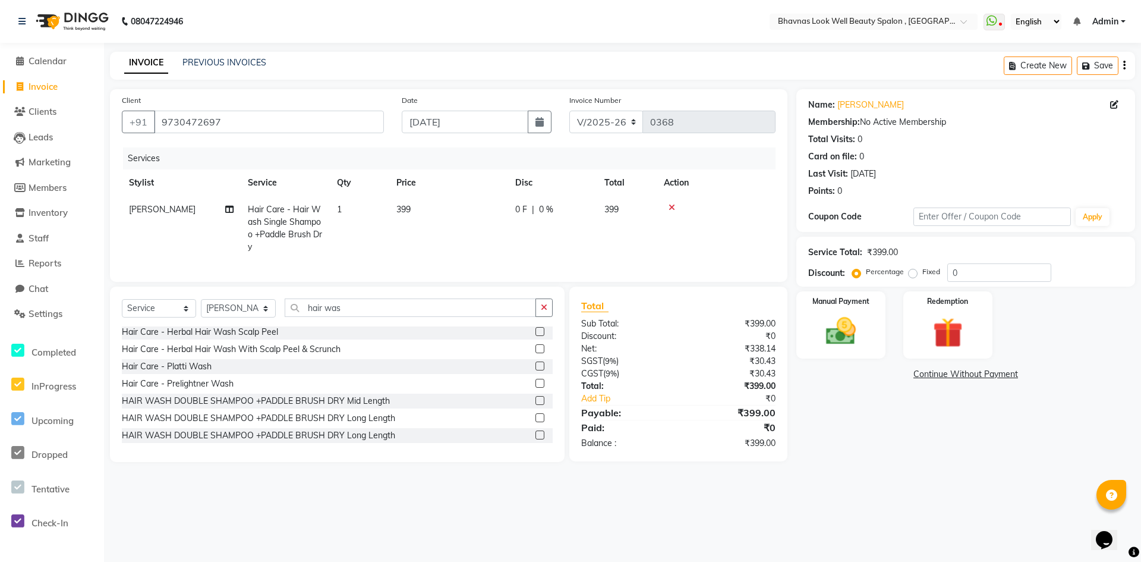
click at [611, 211] on span "399" at bounding box center [612, 209] width 14 height 11
select select "46640"
click at [641, 212] on input "0" at bounding box center [642, 212] width 36 height 18
type input "10"
click at [661, 251] on tr "[PERSON_NAME] CHANDPUR Hair Care - Hair Wash Single Shampoo +Paddle Brush Dry 1…" at bounding box center [449, 228] width 654 height 64
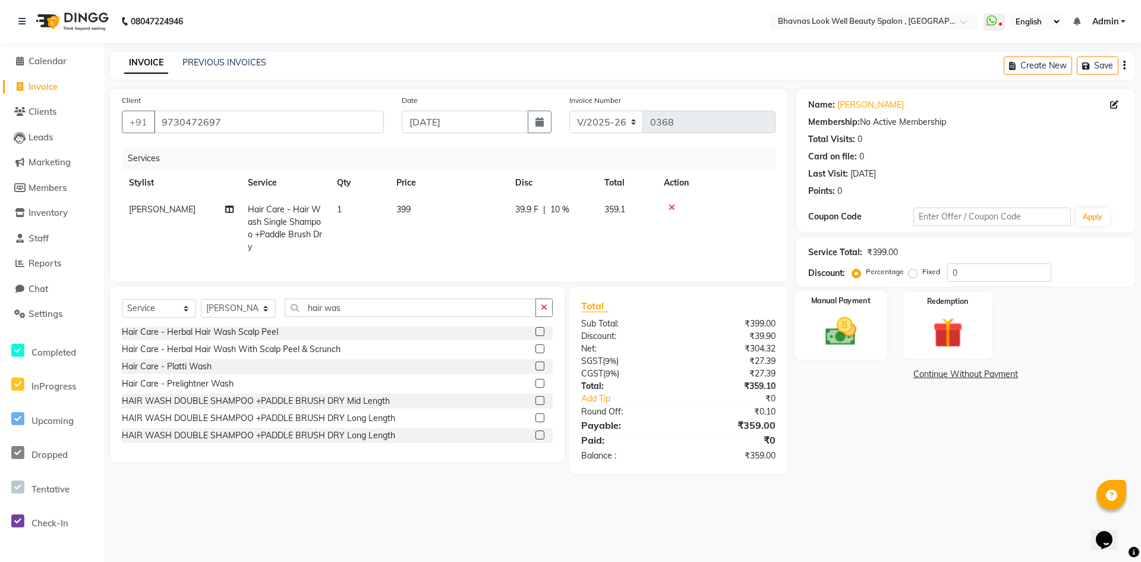
click at [831, 339] on img at bounding box center [841, 331] width 51 height 36
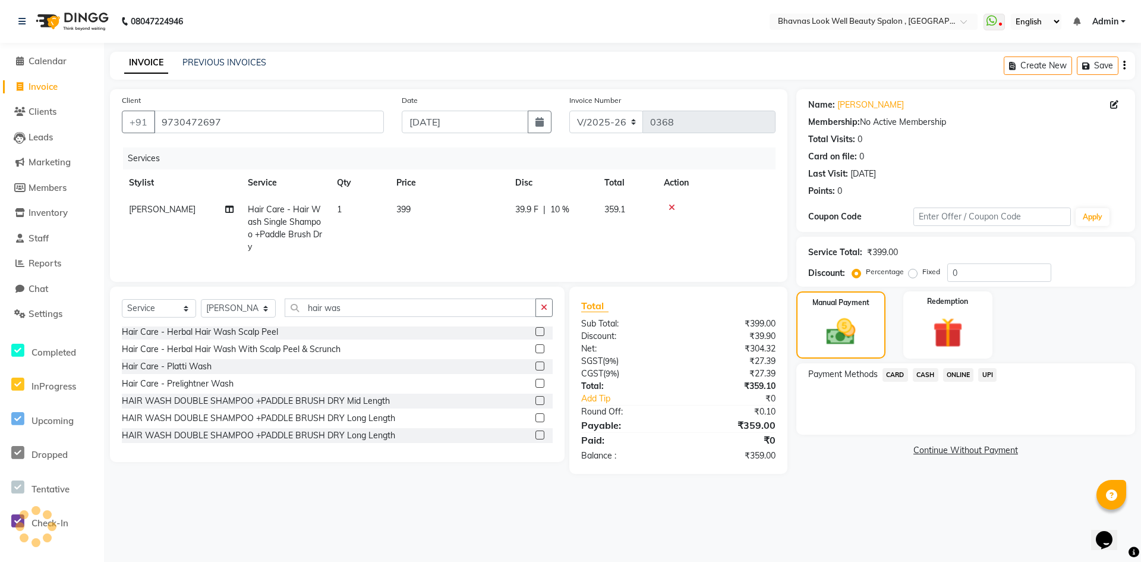
click at [964, 373] on span "ONLINE" at bounding box center [958, 375] width 31 height 14
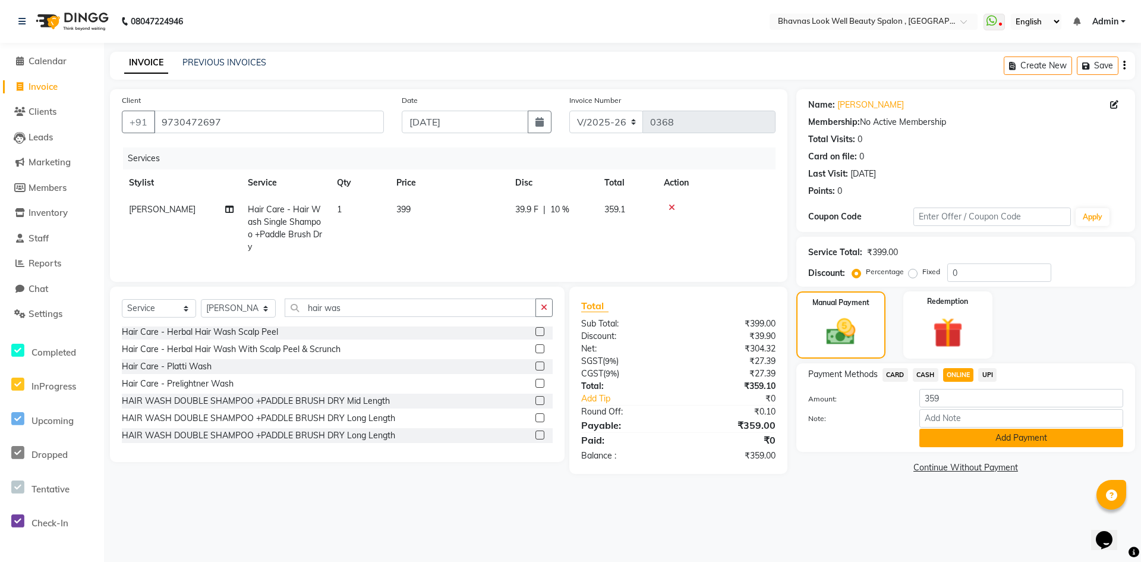
click at [980, 441] on button "Add Payment" at bounding box center [1022, 438] width 204 height 18
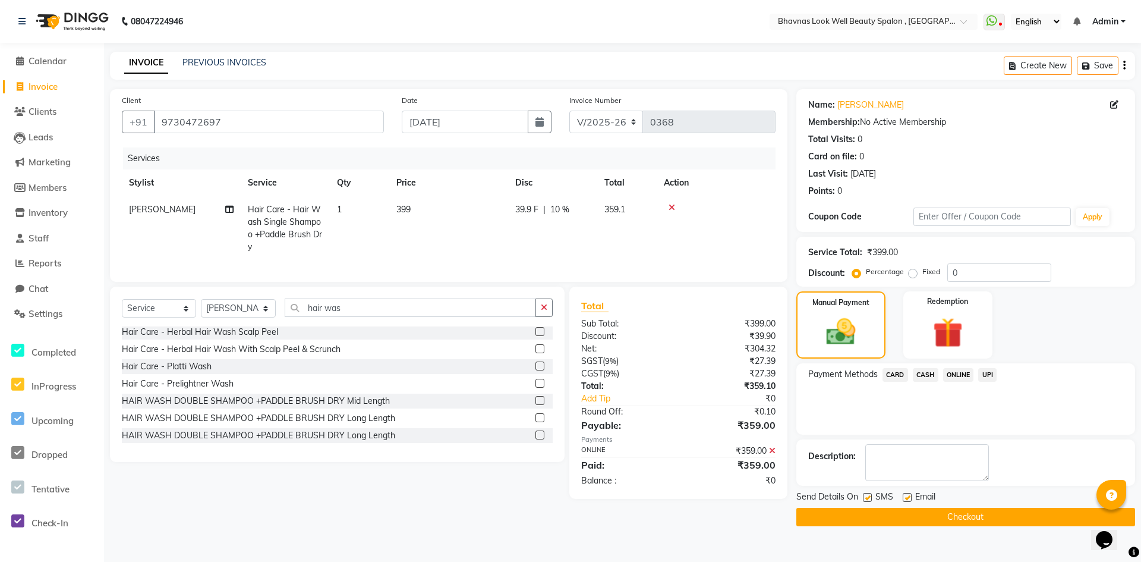
click at [906, 498] on label at bounding box center [907, 497] width 9 height 9
click at [906, 498] on input "checkbox" at bounding box center [907, 498] width 8 height 8
checkbox input "false"
click at [973, 517] on button "Checkout" at bounding box center [966, 517] width 339 height 18
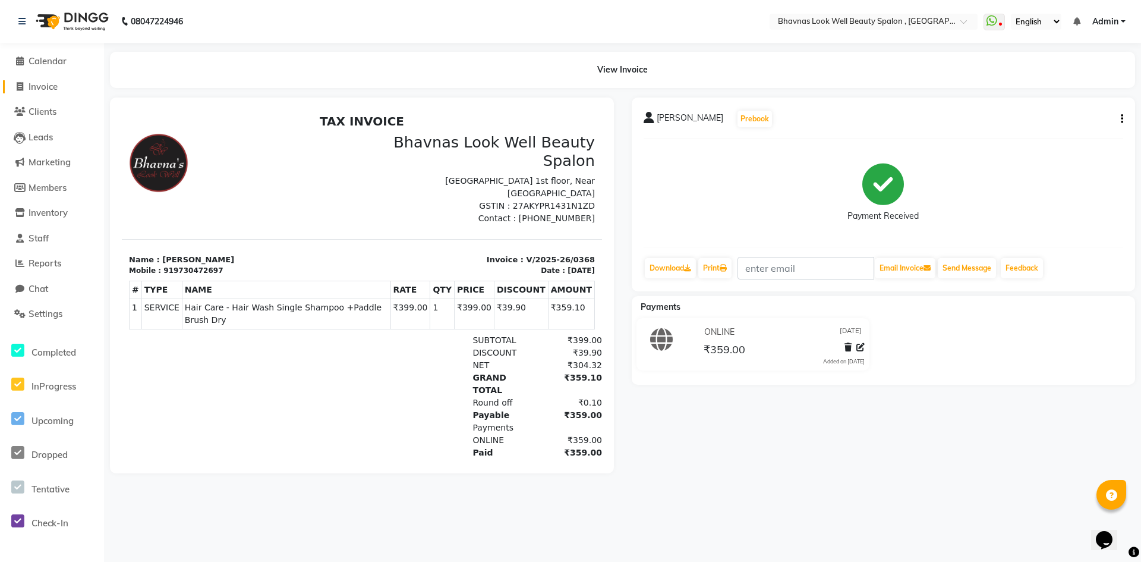
click at [51, 90] on span "Invoice" at bounding box center [43, 86] width 29 height 11
select select "6251"
select select "service"
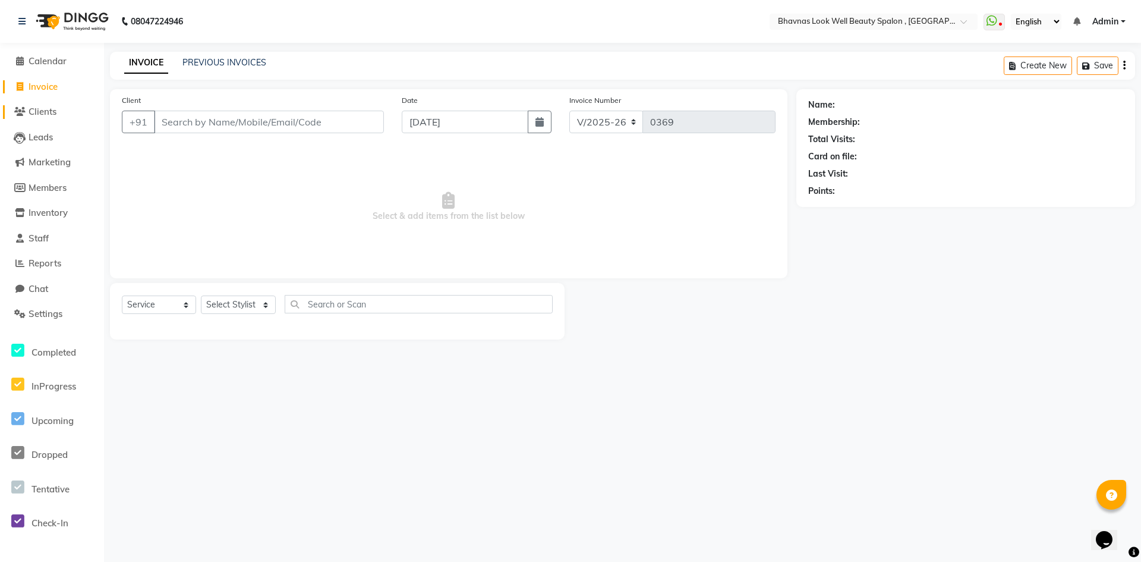
click at [56, 116] on span "Clients" at bounding box center [43, 111] width 28 height 11
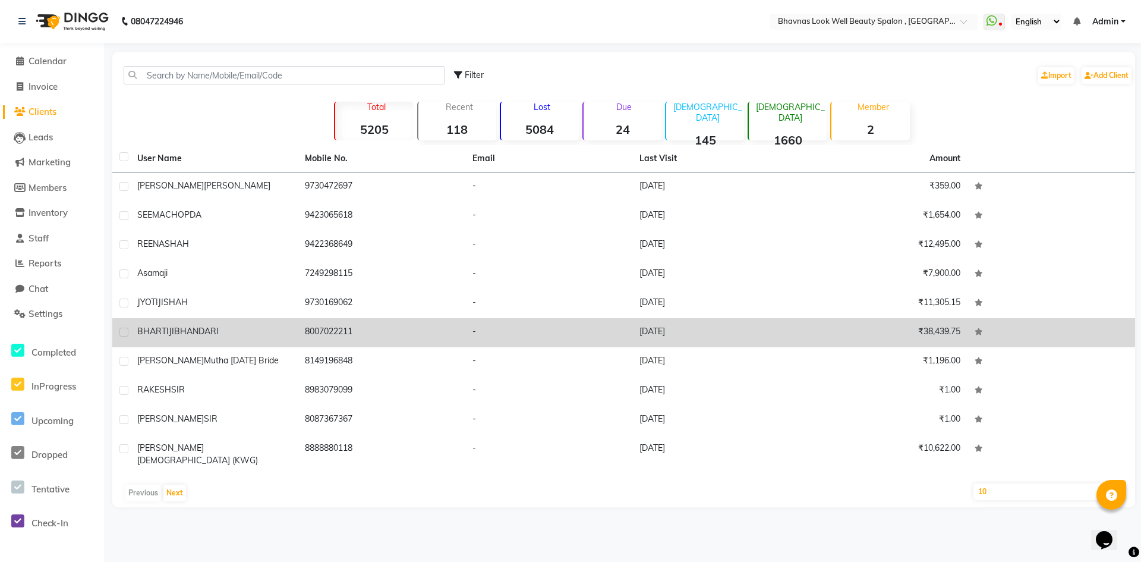
click at [121, 336] on label at bounding box center [123, 332] width 9 height 9
click at [121, 336] on input "checkbox" at bounding box center [123, 333] width 8 height 8
checkbox input "true"
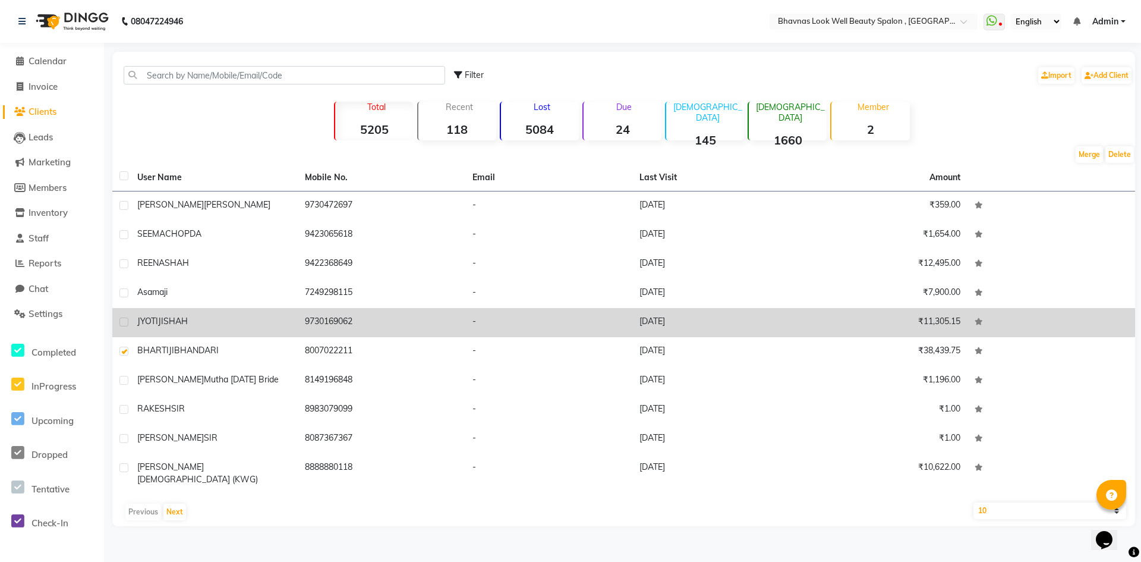
click at [125, 320] on label at bounding box center [123, 321] width 9 height 9
click at [125, 320] on input "checkbox" at bounding box center [123, 323] width 8 height 8
click at [128, 323] on label at bounding box center [123, 321] width 9 height 9
click at [127, 323] on input "checkbox" at bounding box center [123, 323] width 8 height 8
checkbox input "false"
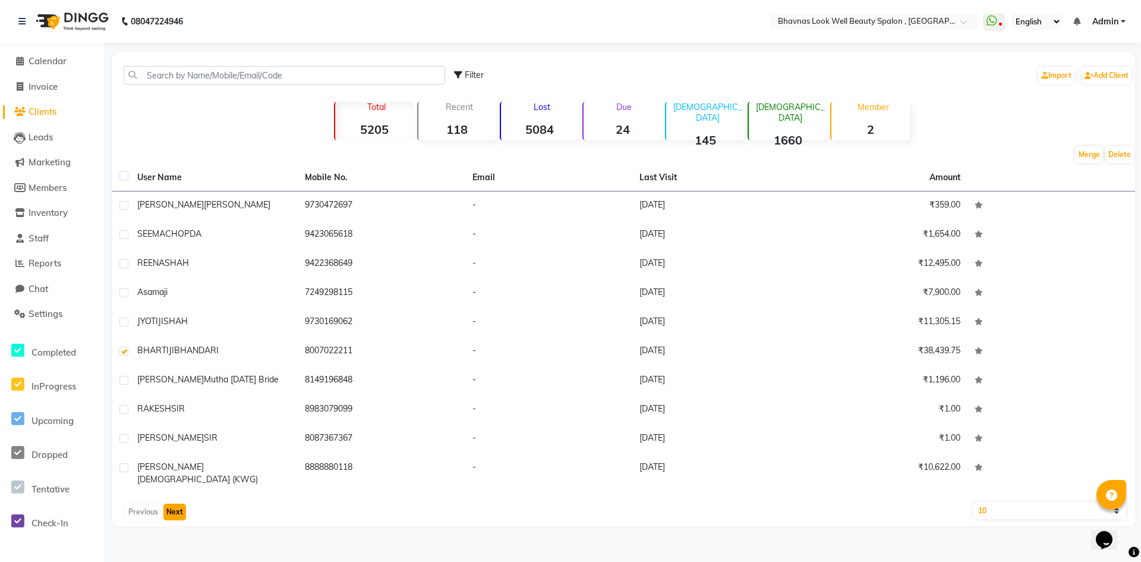
click at [177, 504] on button "Next" at bounding box center [174, 512] width 23 height 17
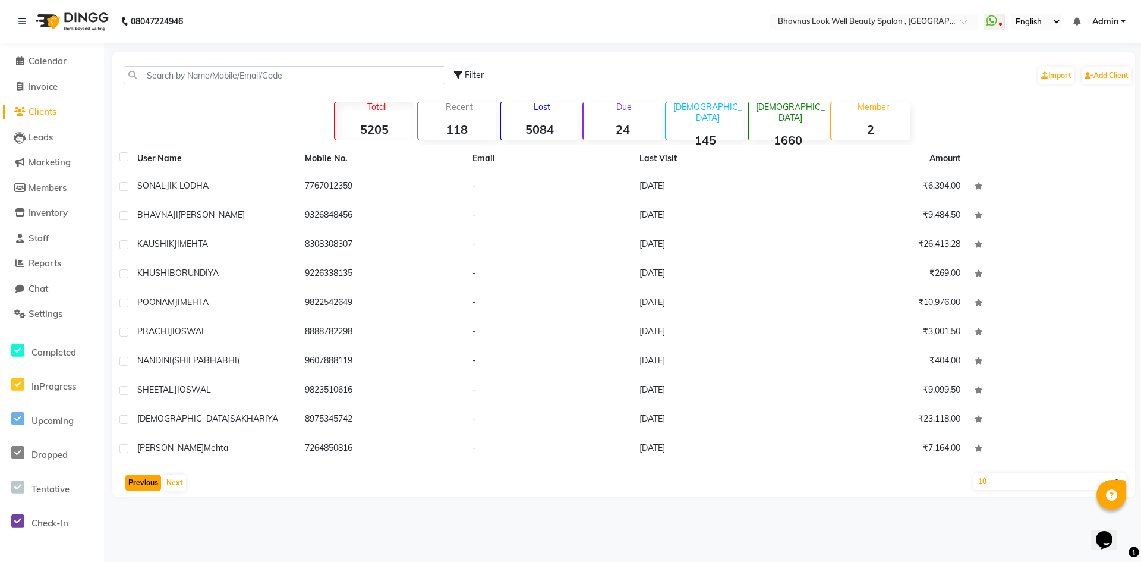
click at [131, 485] on button "Previous" at bounding box center [143, 482] width 36 height 17
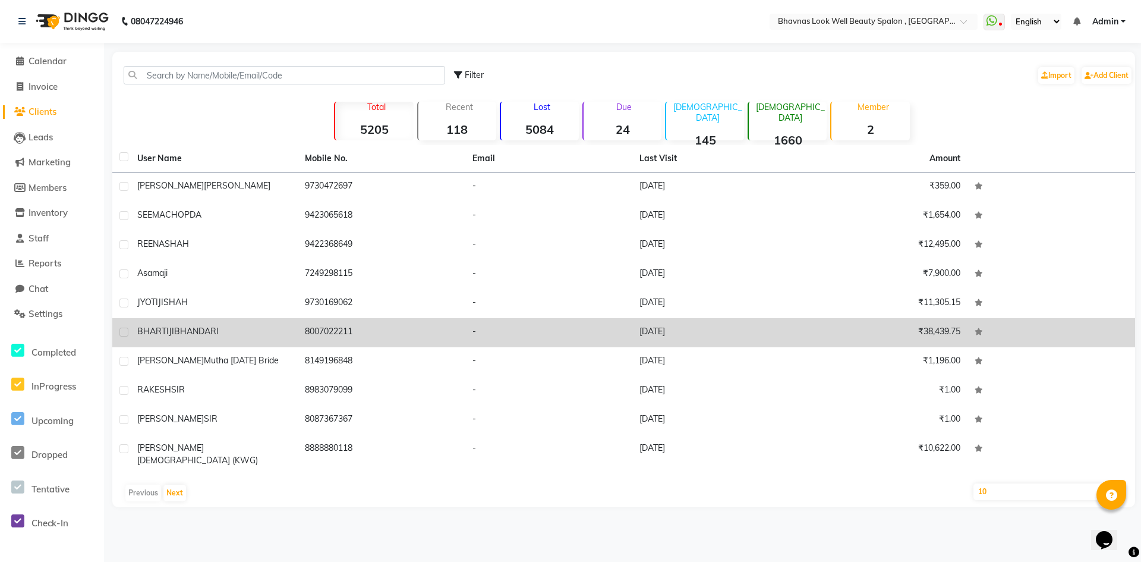
click at [225, 332] on div "[PERSON_NAME]" at bounding box center [213, 331] width 153 height 12
click at [225, 332] on td "[PERSON_NAME]" at bounding box center [214, 332] width 168 height 29
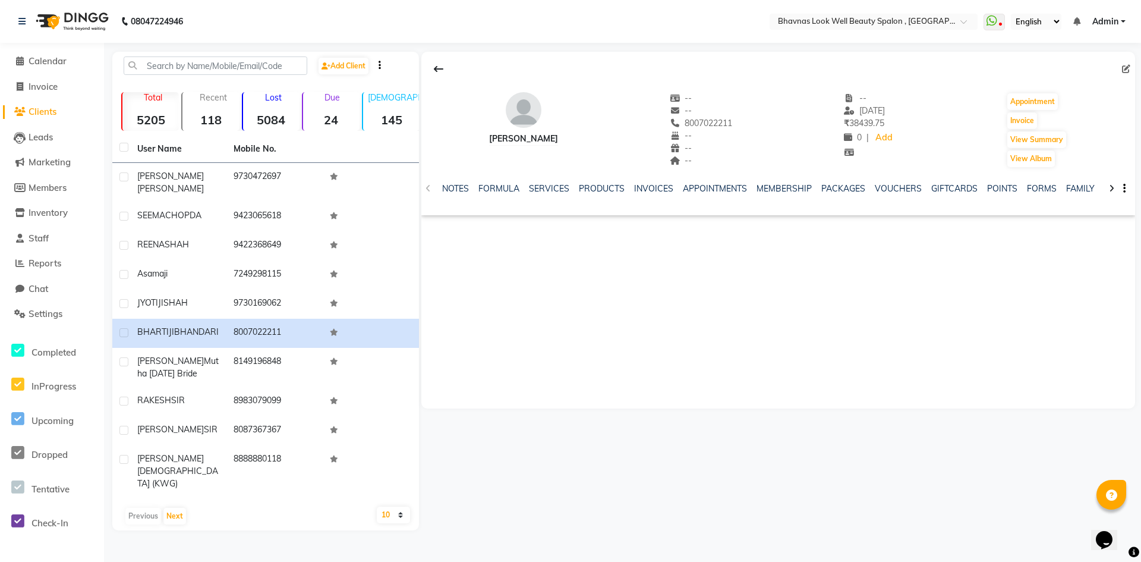
click at [1109, 188] on icon at bounding box center [1111, 188] width 5 height 8
click at [530, 185] on link "SERVICES" at bounding box center [540, 188] width 40 height 11
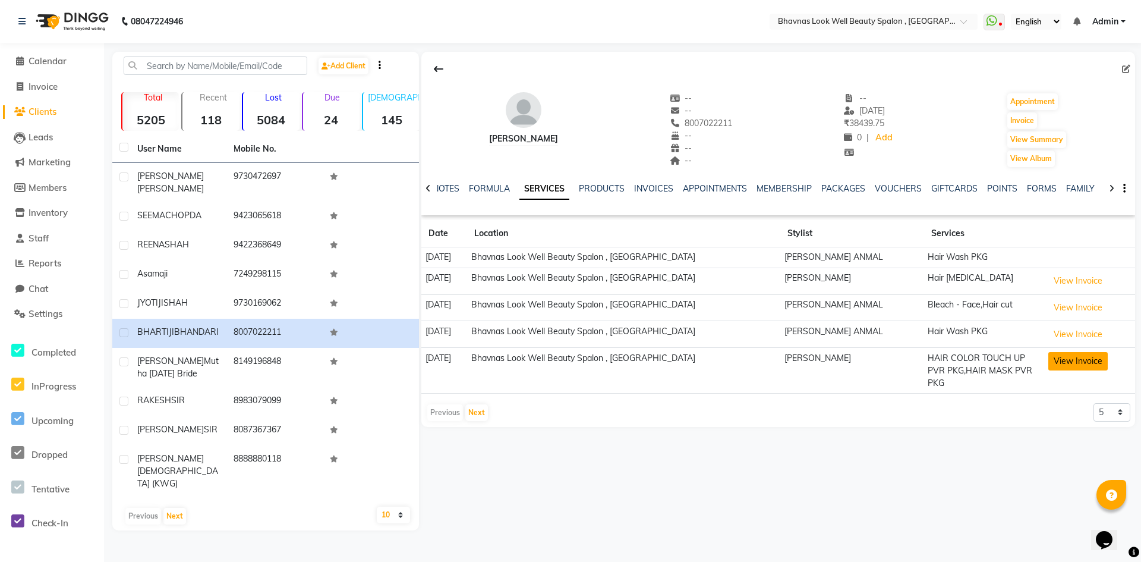
click at [1067, 362] on button "View Invoice" at bounding box center [1078, 361] width 59 height 18
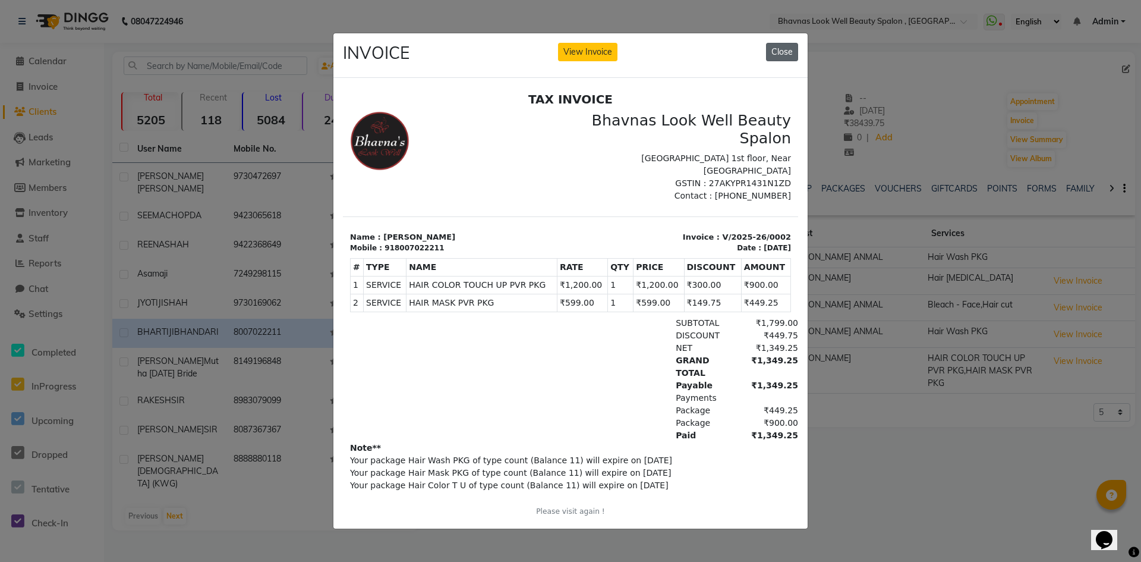
click at [778, 51] on button "Close" at bounding box center [782, 52] width 32 height 18
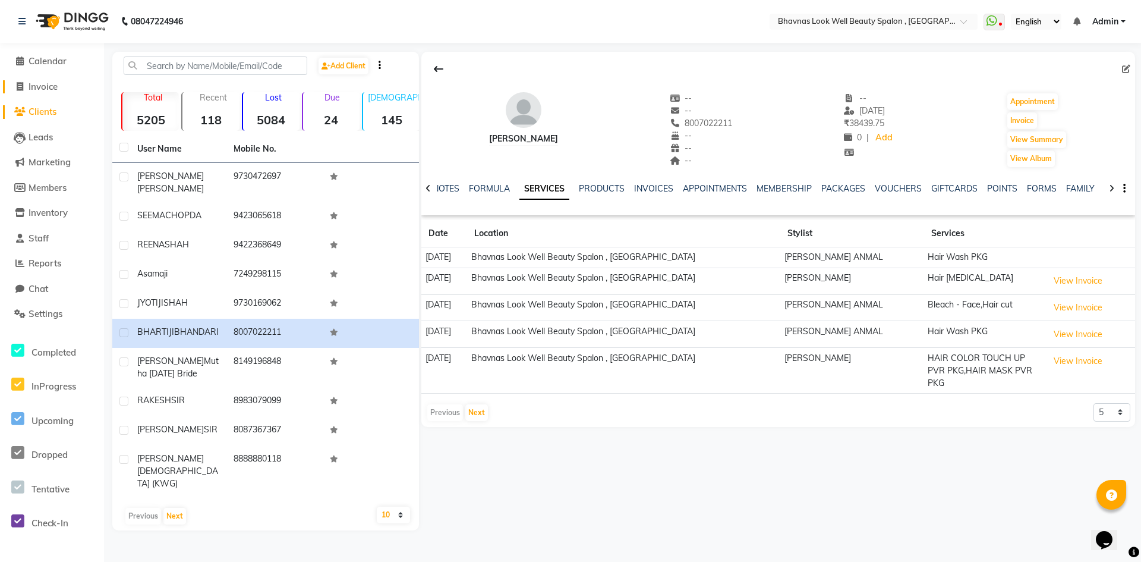
click at [46, 91] on span "Invoice" at bounding box center [43, 86] width 29 height 11
select select "service"
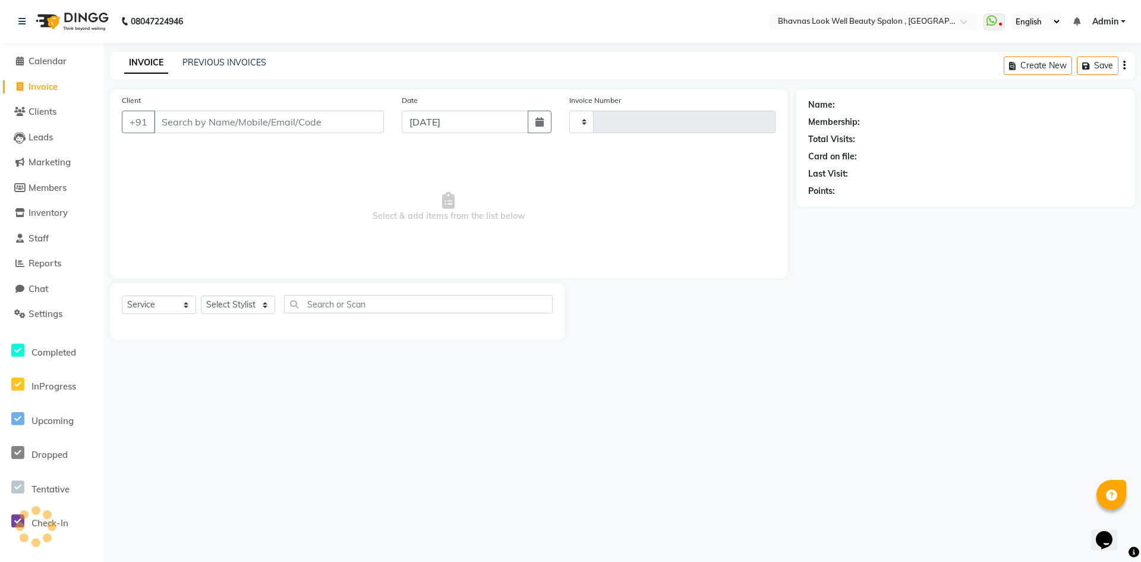
type input "0369"
select select "6251"
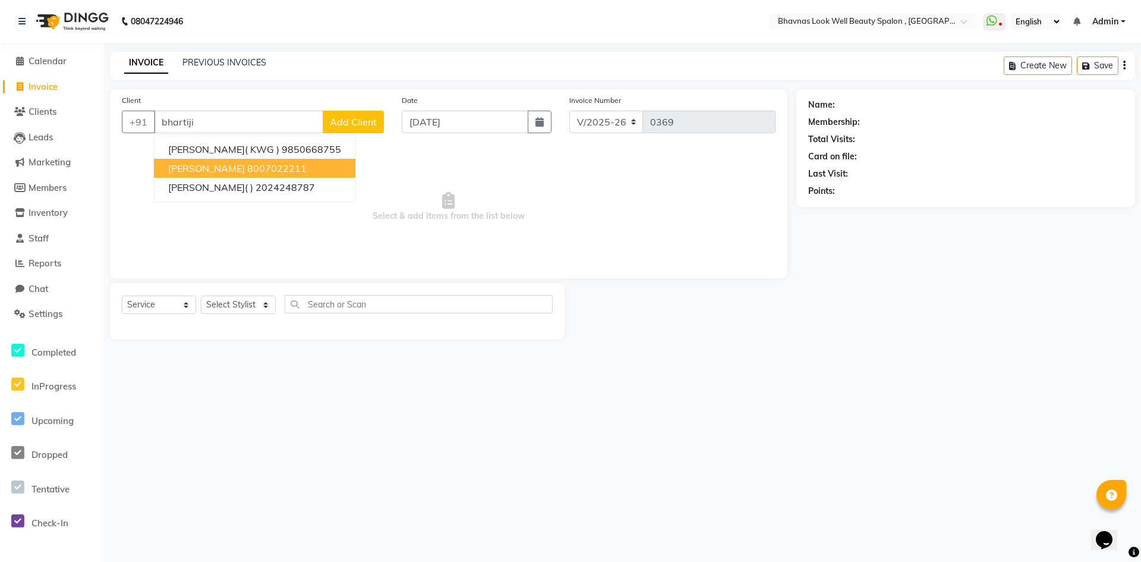
click at [284, 175] on button "BHARTIJI BHANDARI 8007022211" at bounding box center [255, 168] width 202 height 19
type input "8007022211"
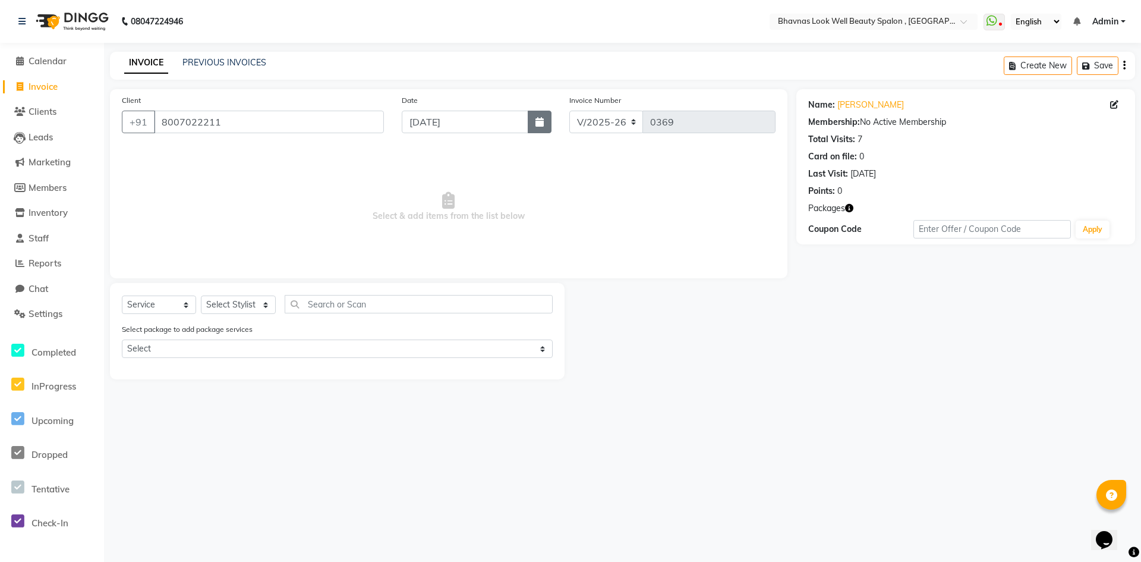
click at [536, 128] on button "button" at bounding box center [540, 122] width 24 height 23
select select "9"
select select "2025"
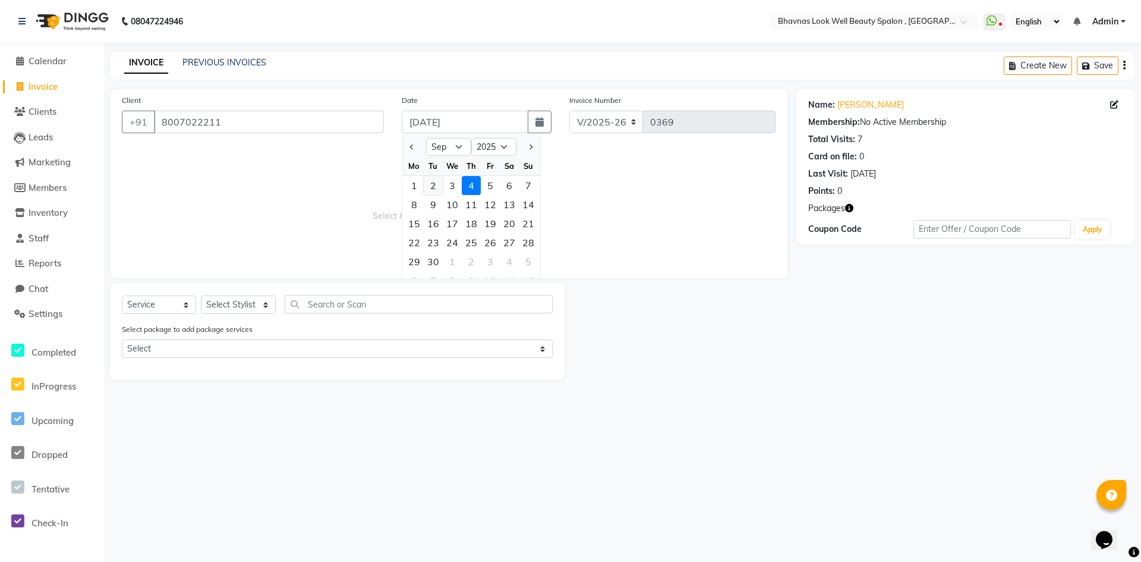
click at [436, 193] on div "2" at bounding box center [433, 185] width 19 height 19
type input "[DATE]"
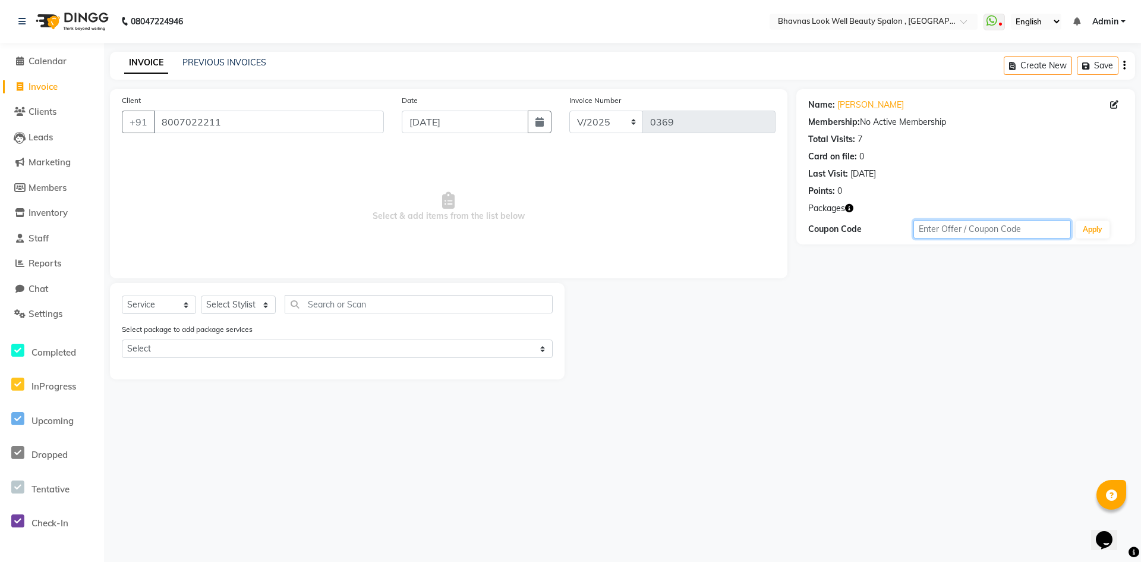
click at [942, 228] on input "text" at bounding box center [993, 229] width 158 height 18
click at [171, 306] on select "Select Service Product Membership Package Voucher Prepaid Gift Card" at bounding box center [159, 304] width 74 height 18
click at [122, 295] on select "Select Service Product Membership Package Voucher Prepaid Gift Card" at bounding box center [159, 304] width 74 height 18
click at [235, 298] on select "Select Stylist [PERSON_NAME] [PERSON_NAME] Kimaya Manager [PERSON_NAME] [PERSON…" at bounding box center [238, 304] width 75 height 18
select select "46639"
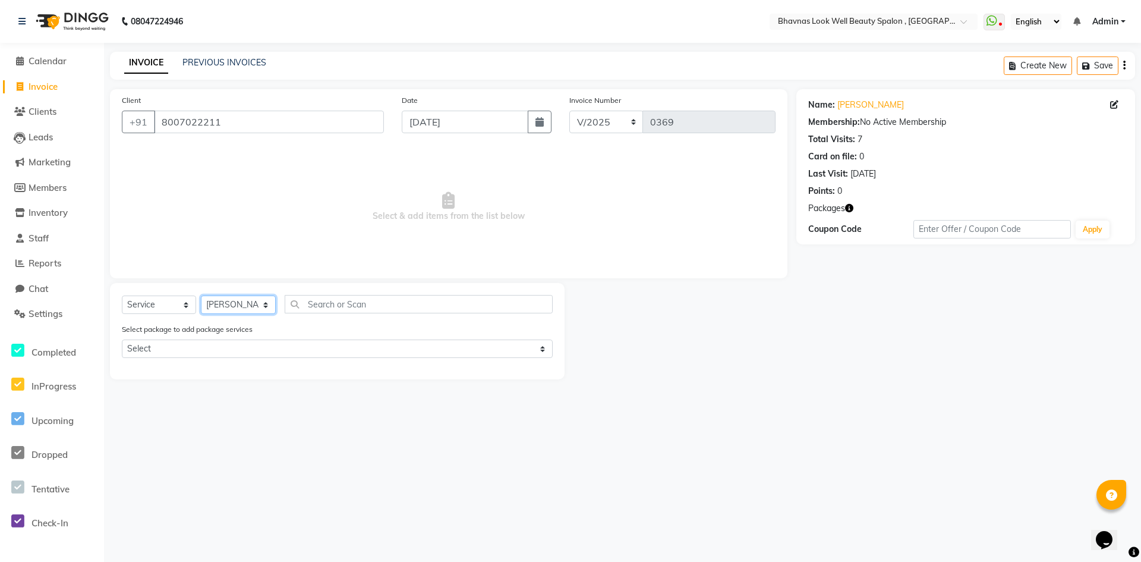
click at [201, 295] on select "Select Stylist [PERSON_NAME] [PERSON_NAME] Kimaya Manager [PERSON_NAME] [PERSON…" at bounding box center [238, 304] width 75 height 18
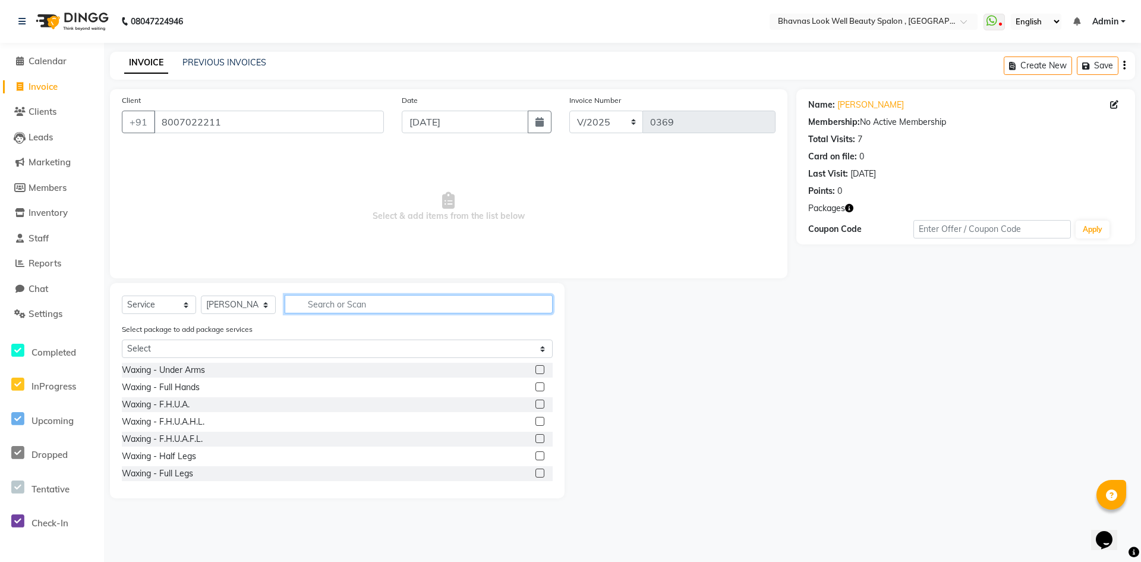
click at [347, 306] on input "text" at bounding box center [419, 304] width 268 height 18
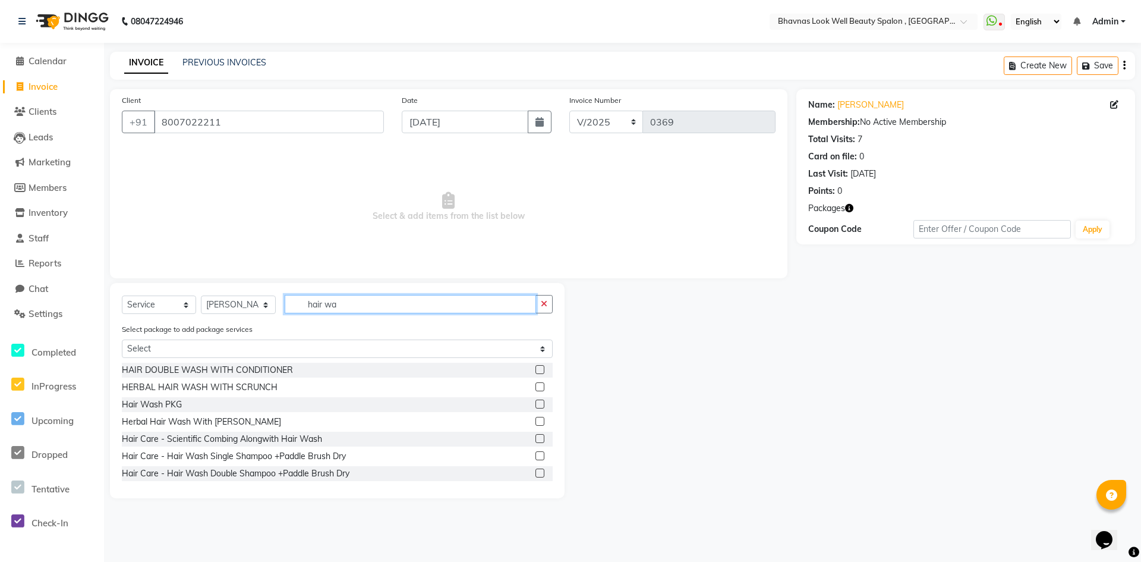
type input "hair wa"
click at [536, 403] on label at bounding box center [540, 404] width 9 height 9
click at [536, 403] on input "checkbox" at bounding box center [540, 405] width 8 height 8
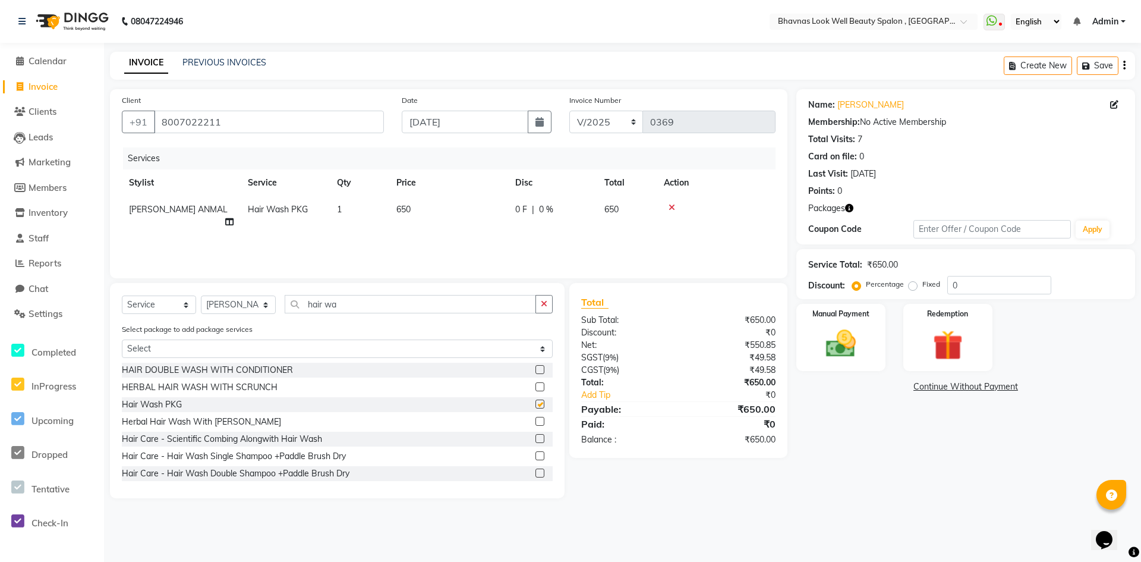
checkbox input "false"
click at [544, 208] on span "0 %" at bounding box center [546, 209] width 14 height 12
click at [598, 210] on input "0" at bounding box center [589, 212] width 36 height 18
type input "128"
click at [664, 480] on div "Total Sub Total: ₹650.00 Discount: ₹0 Net: ₹550.85 SGST ( 9% ) ₹49.58 CGST ( 9%…" at bounding box center [681, 390] width 232 height 215
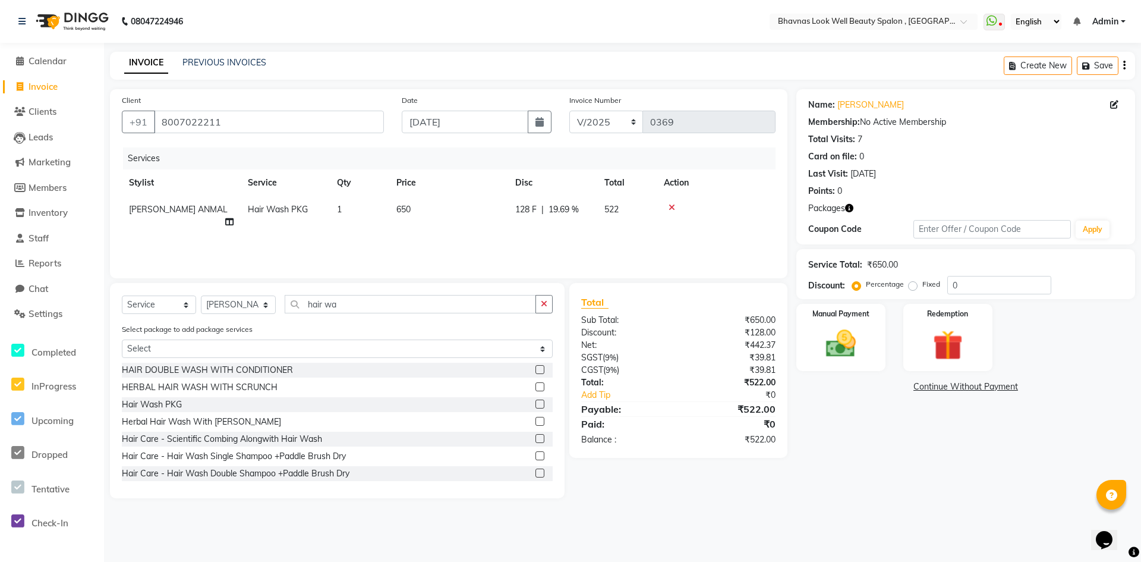
click at [615, 211] on span "522" at bounding box center [612, 209] width 14 height 11
click at [585, 211] on input "128" at bounding box center [589, 212] width 36 height 18
type input "178"
click at [627, 243] on div "Services Stylist Service Qty Price Disc Total Action [PERSON_NAME] ANMAL Hair W…" at bounding box center [449, 206] width 654 height 119
